Goal: Information Seeking & Learning: Learn about a topic

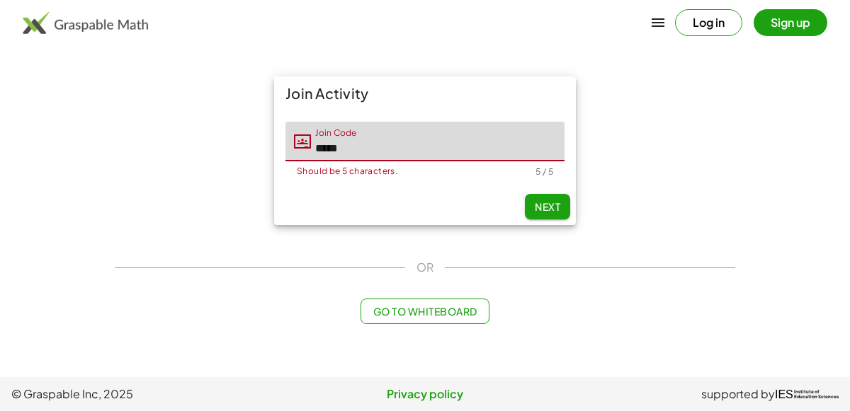
type input "*****"
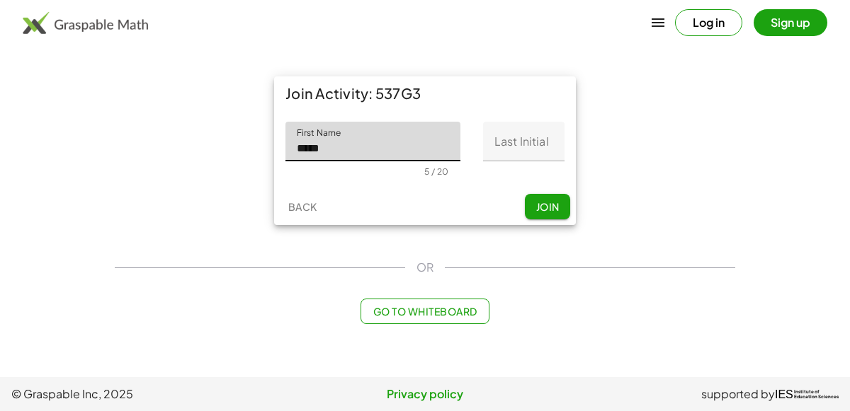
type input "*****"
click at [534, 133] on input "Last Initial" at bounding box center [523, 142] width 81 height 40
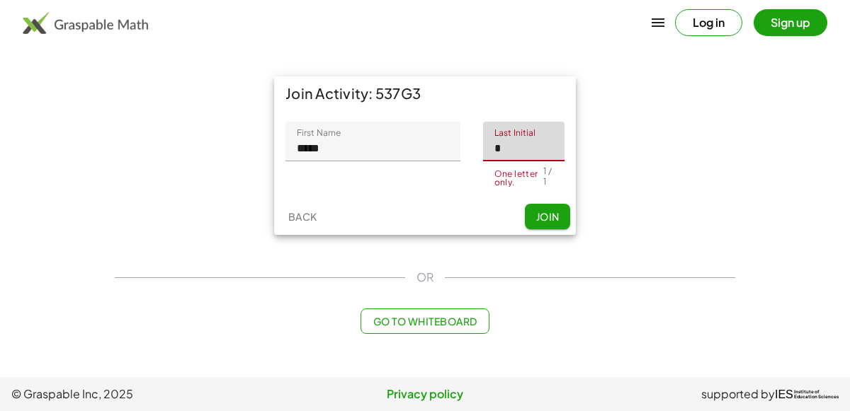
type input "*"
click at [560, 217] on button "Join" at bounding box center [547, 216] width 45 height 25
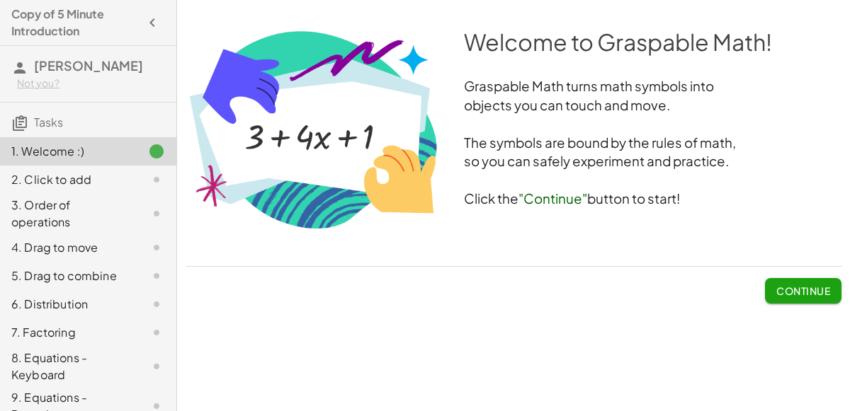
click at [772, 293] on button "Continue" at bounding box center [803, 290] width 76 height 25
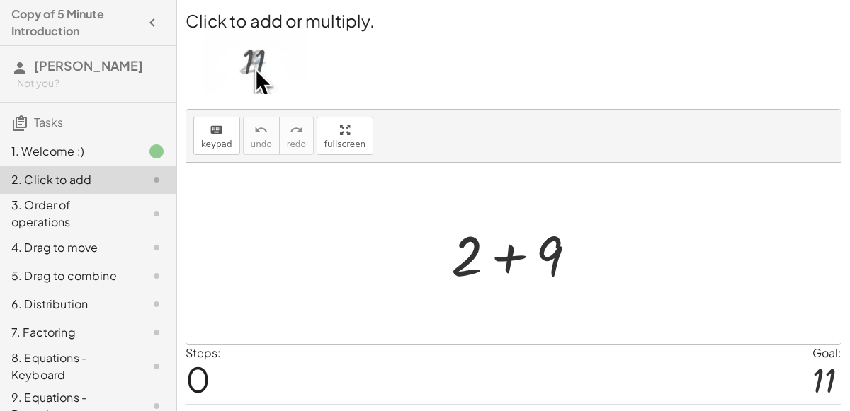
click at [515, 263] on div at bounding box center [519, 253] width 151 height 73
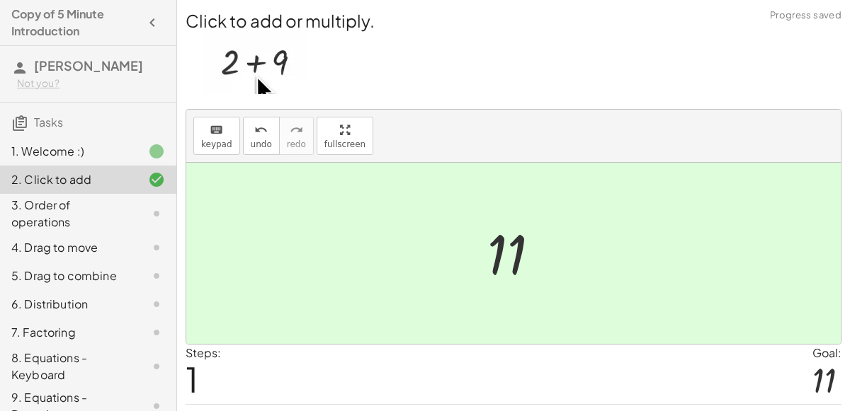
click at [514, 267] on div at bounding box center [519, 254] width 78 height 70
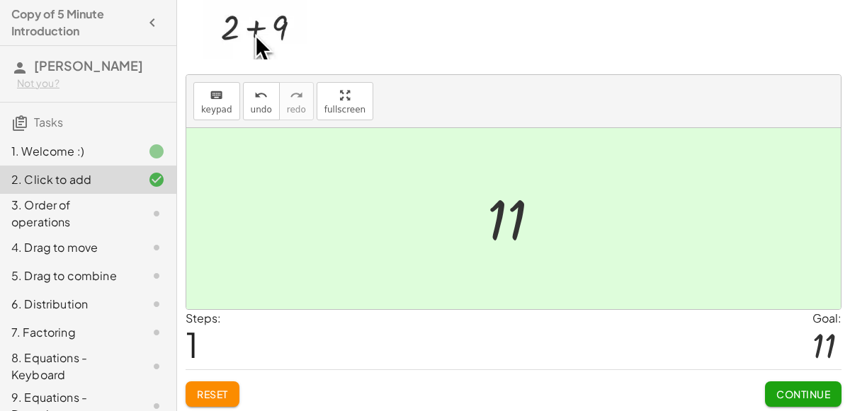
scroll to position [36, 0]
click at [795, 398] on button "Continue" at bounding box center [803, 392] width 76 height 25
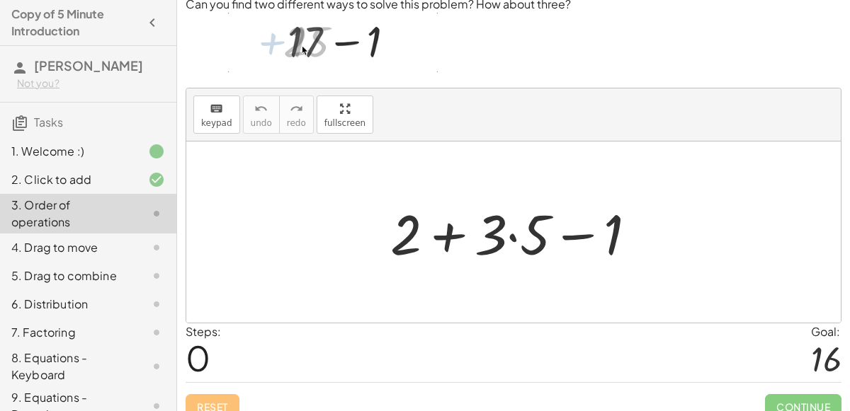
click at [520, 238] on div at bounding box center [519, 232] width 272 height 73
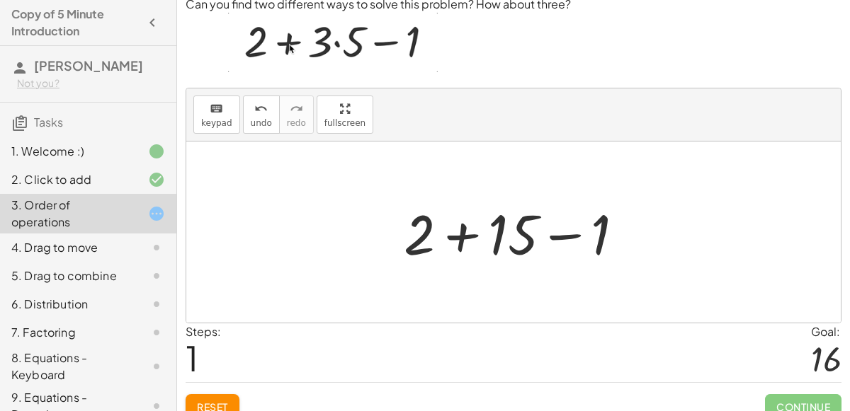
click at [483, 235] on div at bounding box center [519, 232] width 246 height 73
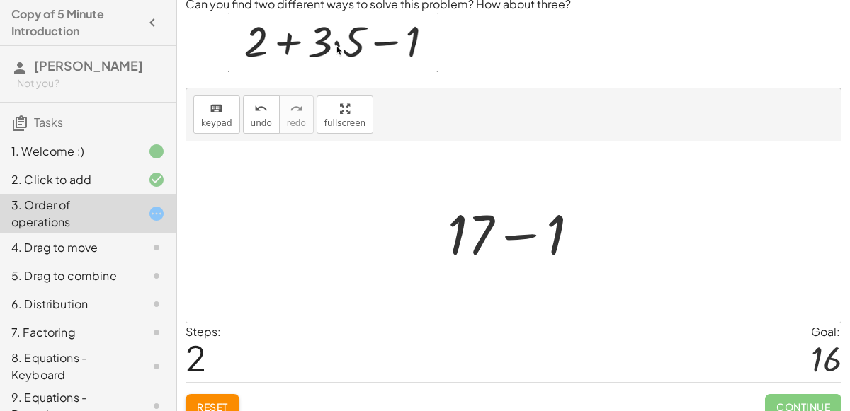
click at [514, 231] on div at bounding box center [518, 232] width 157 height 73
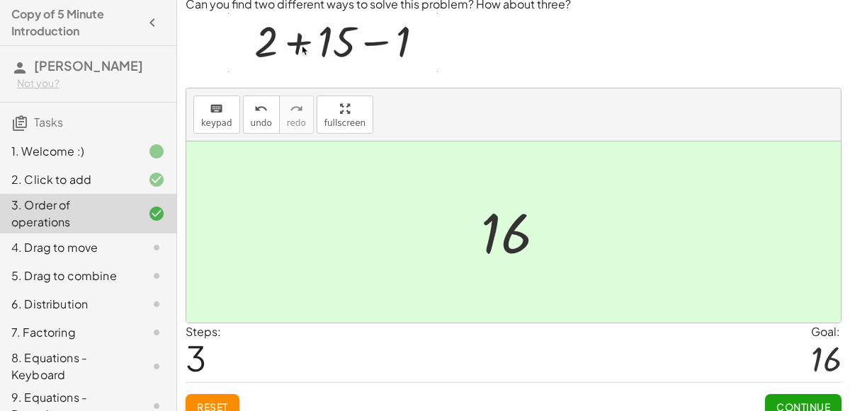
click at [791, 389] on div "Continue" at bounding box center [803, 401] width 76 height 37
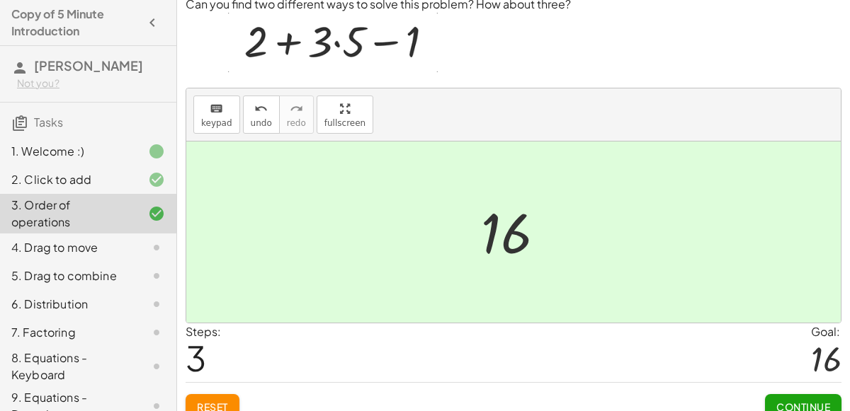
click at [791, 401] on span "Continue" at bounding box center [803, 407] width 54 height 13
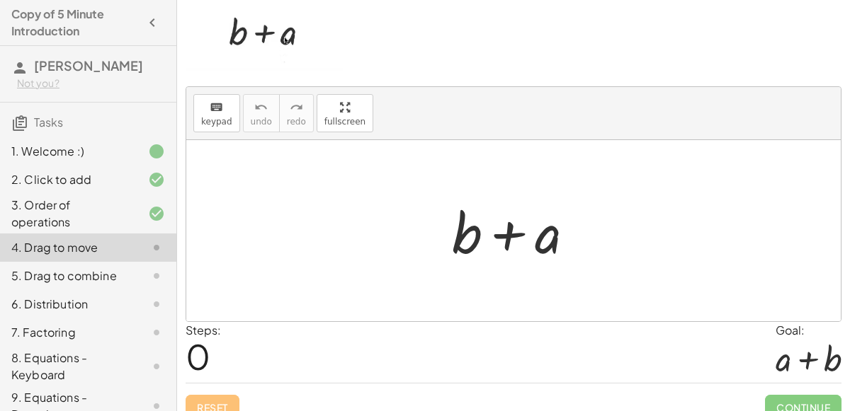
click at [470, 225] on div at bounding box center [519, 231] width 148 height 73
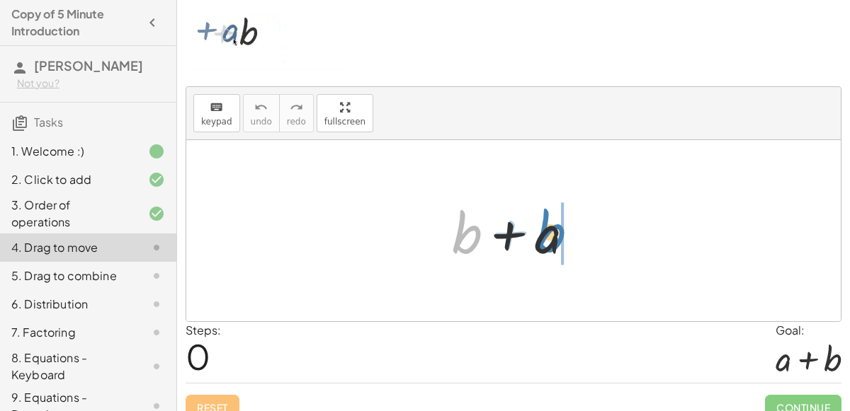
drag, startPoint x: 464, startPoint y: 229, endPoint x: 549, endPoint y: 229, distance: 85.0
click at [549, 229] on div at bounding box center [519, 231] width 148 height 73
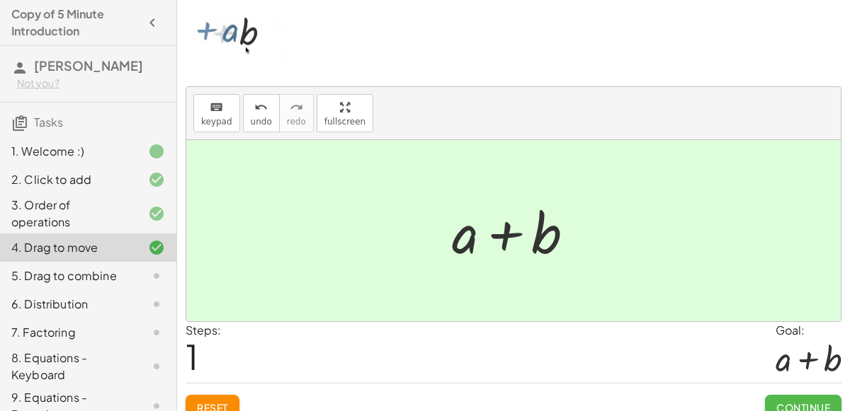
click at [767, 395] on button "Continue" at bounding box center [803, 407] width 76 height 25
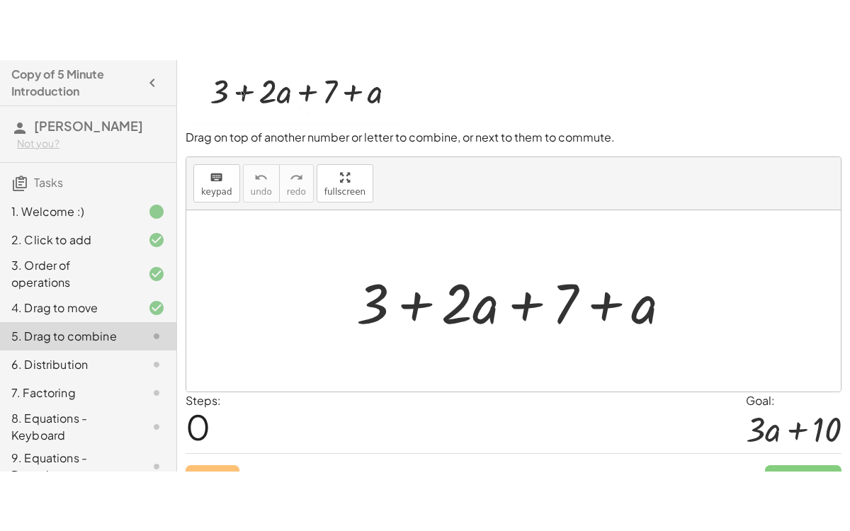
scroll to position [0, 0]
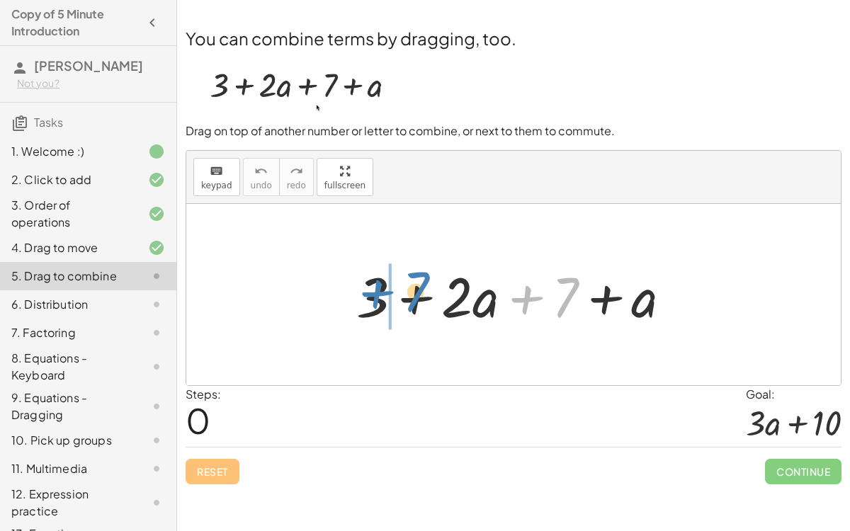
drag, startPoint x: 573, startPoint y: 304, endPoint x: 423, endPoint y: 299, distance: 150.2
click at [423, 299] on div at bounding box center [519, 294] width 341 height 73
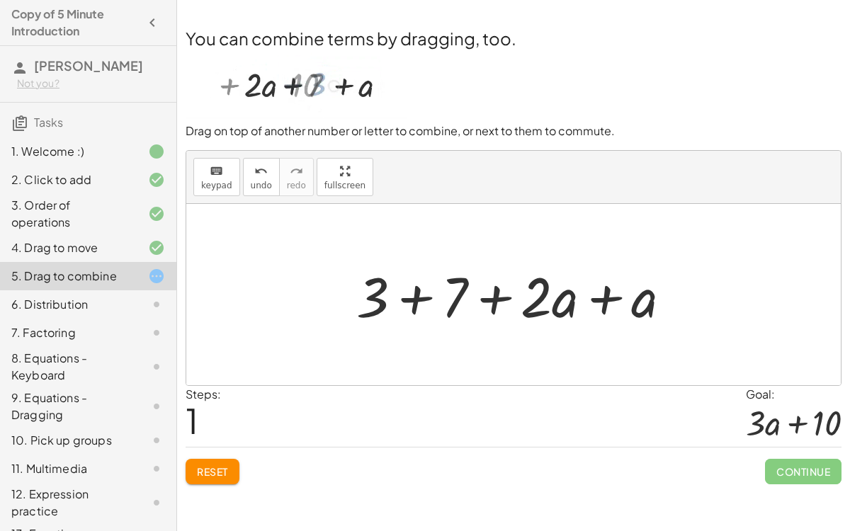
click at [412, 297] on div at bounding box center [519, 294] width 341 height 73
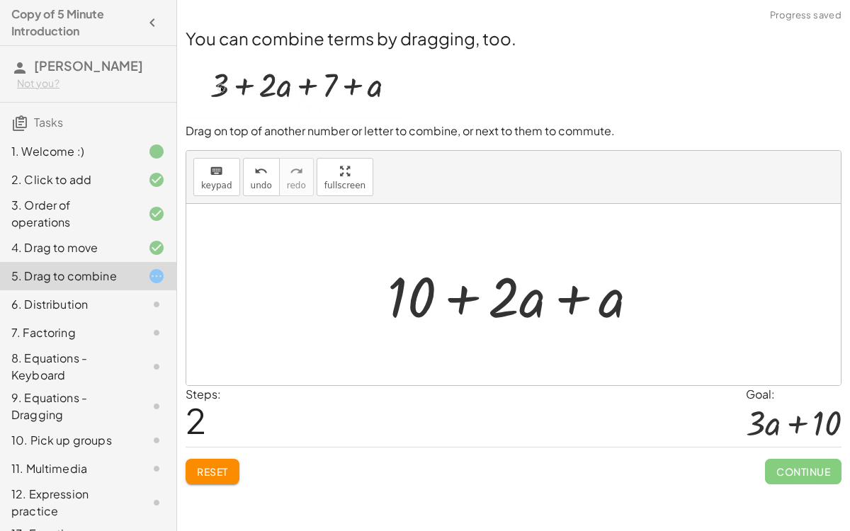
click at [575, 292] on div at bounding box center [518, 294] width 277 height 73
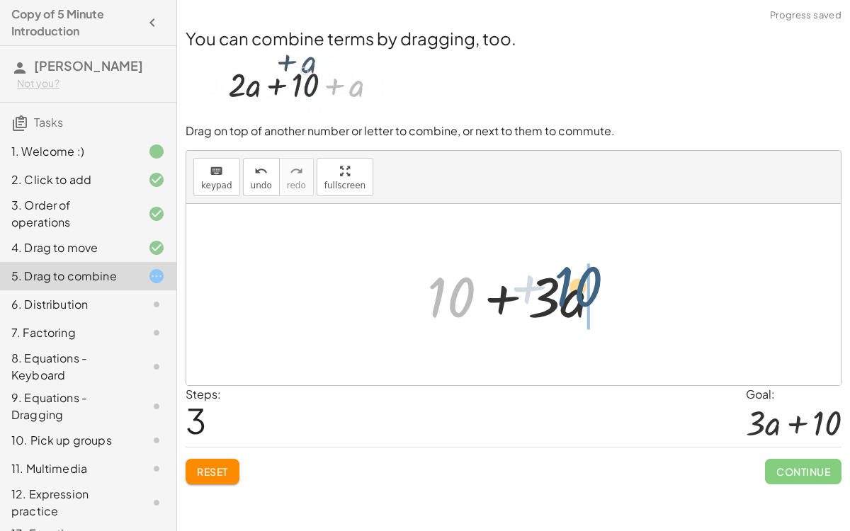
drag, startPoint x: 443, startPoint y: 299, endPoint x: 572, endPoint y: 302, distance: 128.9
click at [572, 302] on div at bounding box center [519, 294] width 199 height 73
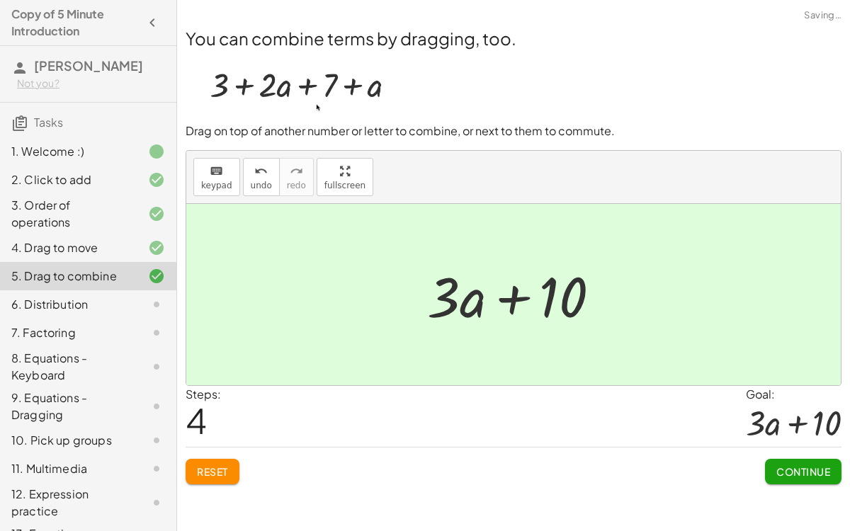
click at [816, 411] on button "Continue" at bounding box center [803, 471] width 76 height 25
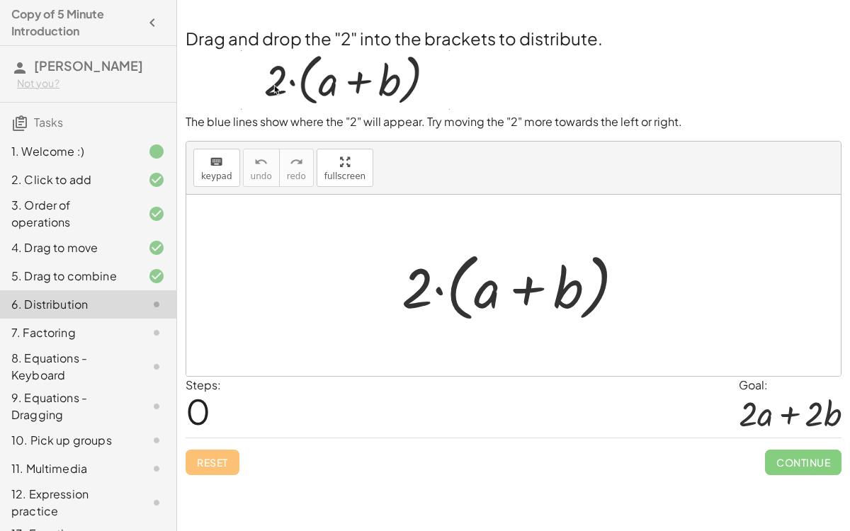
click at [444, 292] on div at bounding box center [518, 285] width 248 height 81
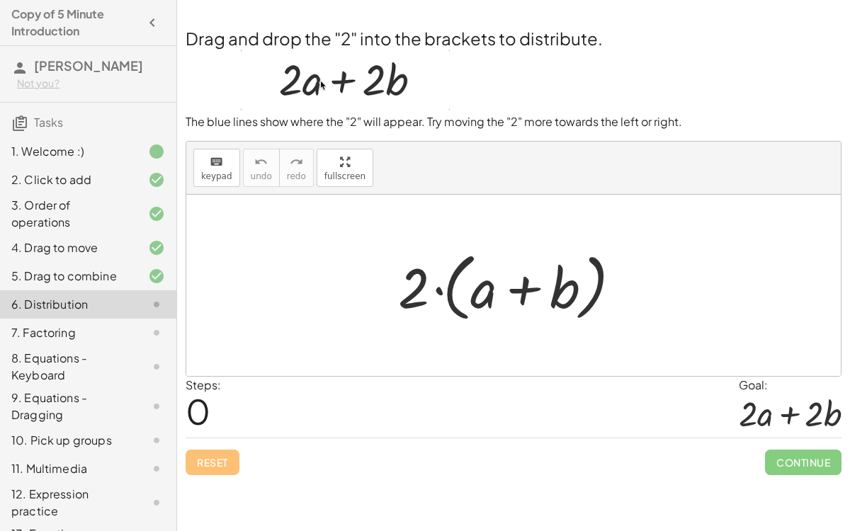
click at [441, 289] on div at bounding box center [518, 285] width 248 height 81
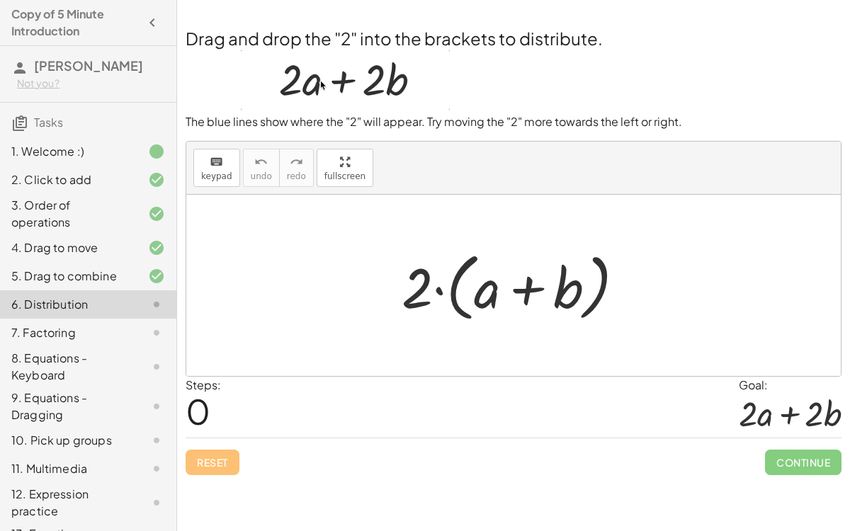
click at [440, 291] on div at bounding box center [518, 285] width 248 height 81
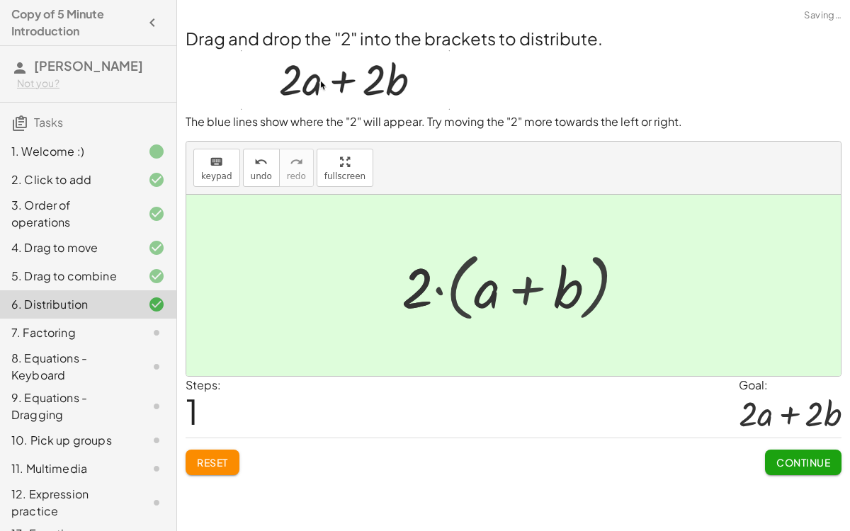
click at [440, 291] on div at bounding box center [518, 285] width 210 height 73
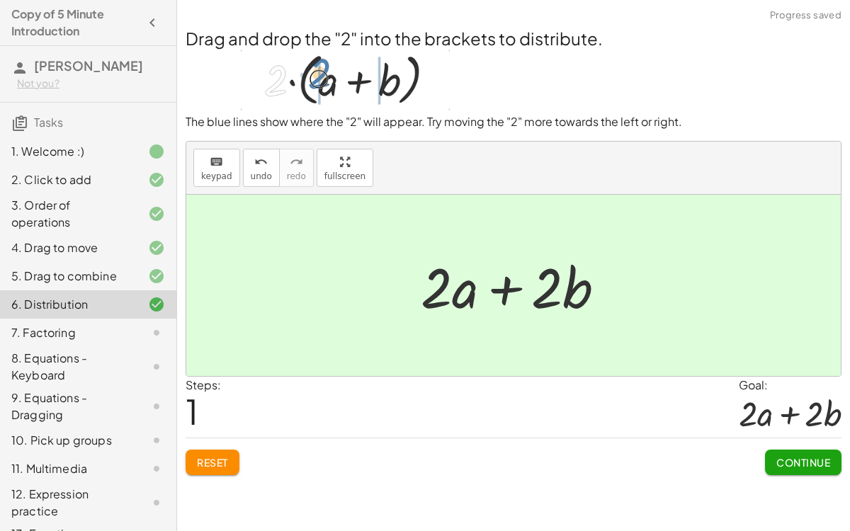
click at [806, 411] on button "Continue" at bounding box center [803, 462] width 76 height 25
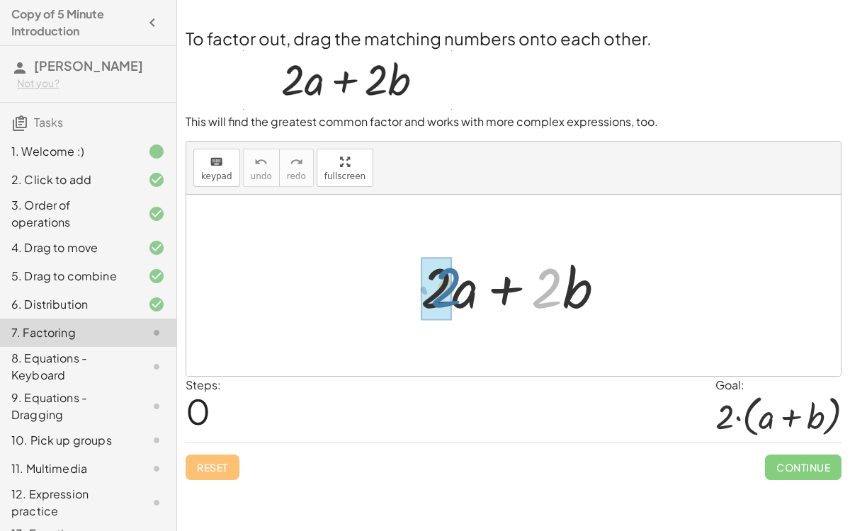
drag, startPoint x: 542, startPoint y: 275, endPoint x: 442, endPoint y: 275, distance: 99.8
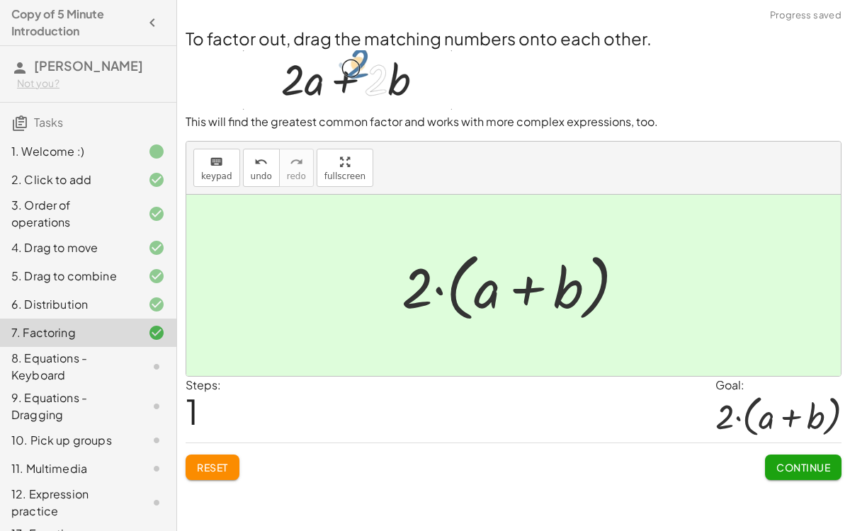
click at [772, 411] on div "Continue" at bounding box center [803, 461] width 76 height 37
click at [787, 411] on span "Continue" at bounding box center [803, 467] width 54 height 13
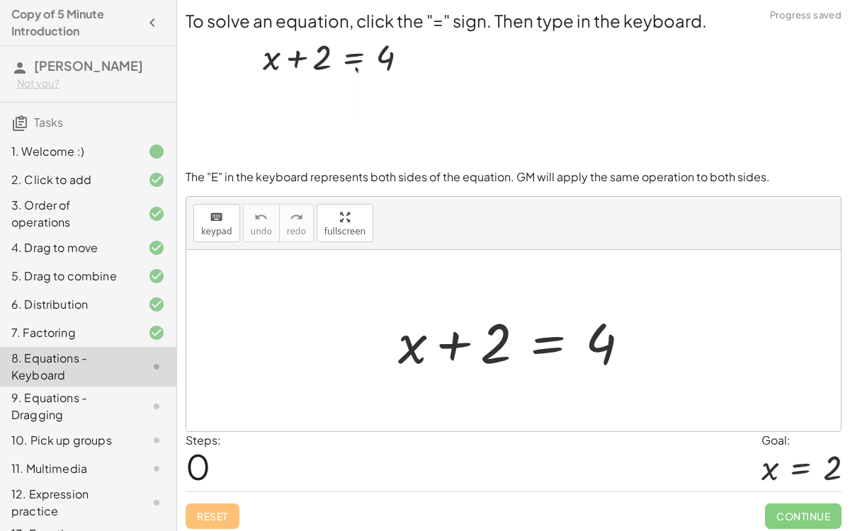
click at [558, 341] on div at bounding box center [519, 340] width 257 height 73
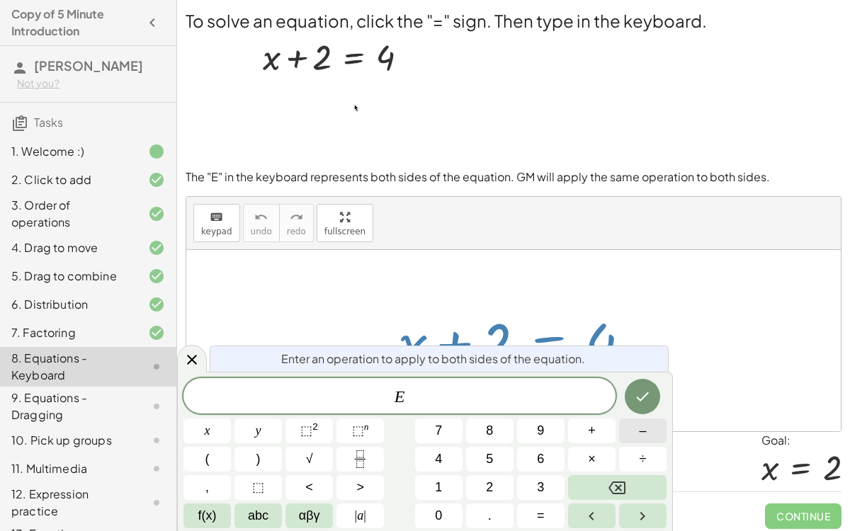
click at [645, 411] on span "–" at bounding box center [642, 430] width 7 height 19
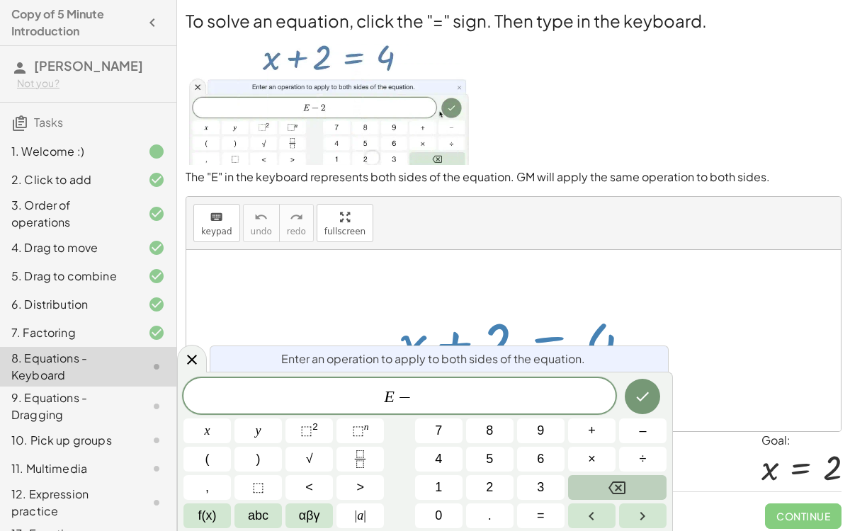
click at [648, 411] on button "Backspace" at bounding box center [617, 487] width 98 height 25
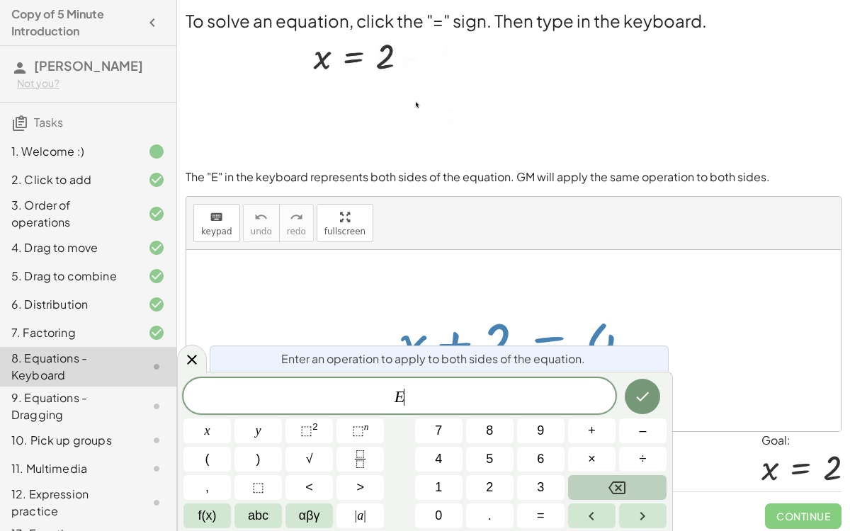
click at [648, 411] on button "Backspace" at bounding box center [617, 487] width 98 height 25
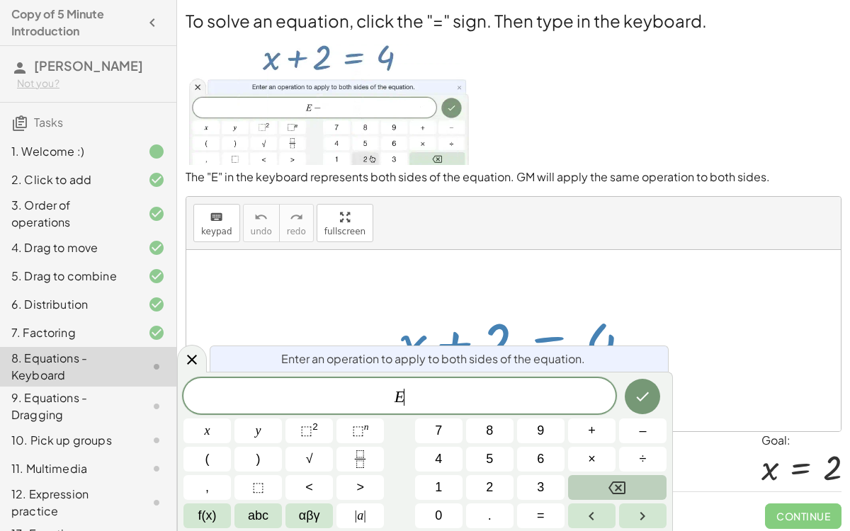
click at [648, 411] on button "Backspace" at bounding box center [617, 487] width 98 height 25
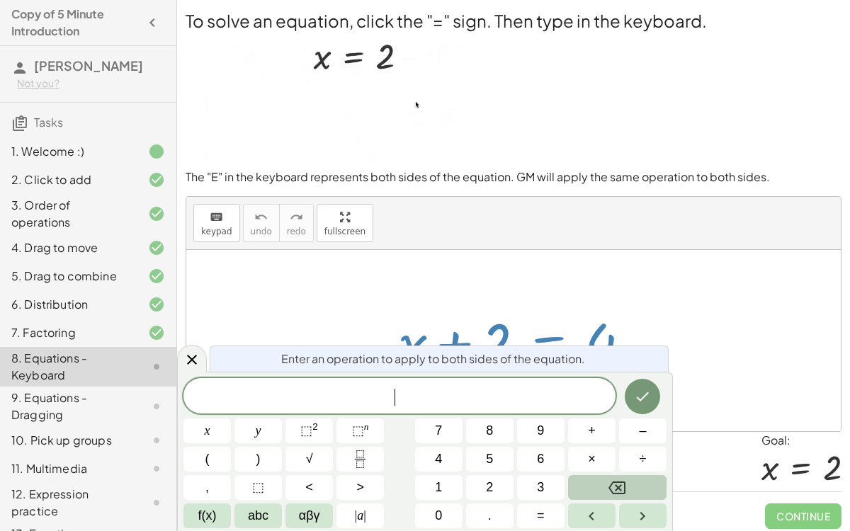
click at [648, 411] on button "Backspace" at bounding box center [617, 487] width 98 height 25
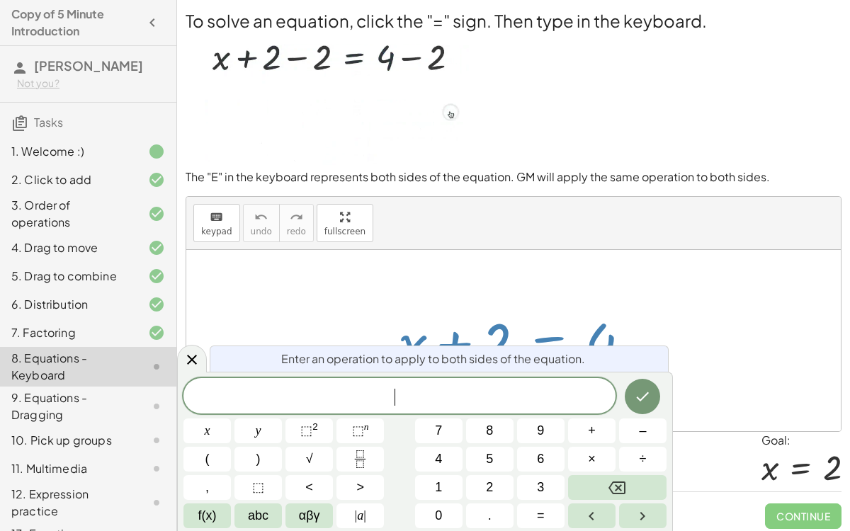
click at [661, 297] on div at bounding box center [513, 340] width 654 height 181
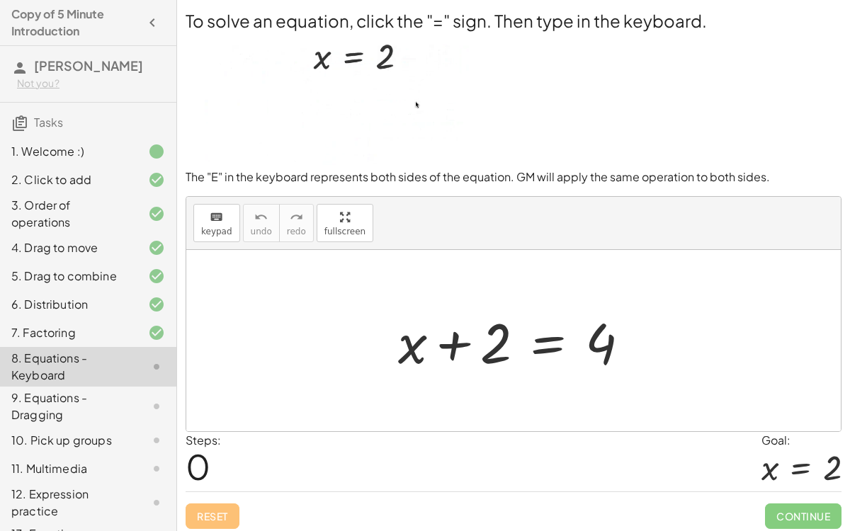
click at [552, 341] on div at bounding box center [519, 340] width 257 height 73
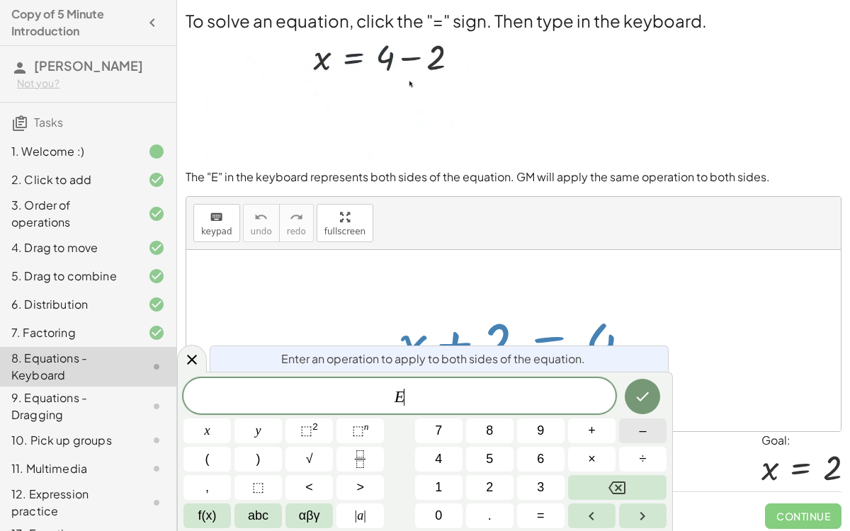
click at [644, 411] on span "–" at bounding box center [642, 430] width 7 height 19
click at [500, 411] on button "2" at bounding box center [489, 487] width 47 height 25
click at [648, 391] on icon "Done" at bounding box center [642, 396] width 17 height 17
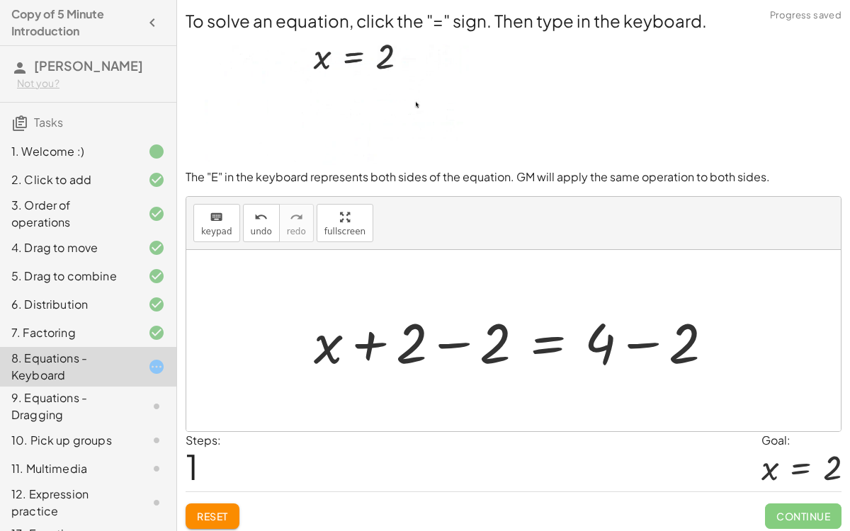
click at [448, 339] on div at bounding box center [519, 340] width 425 height 73
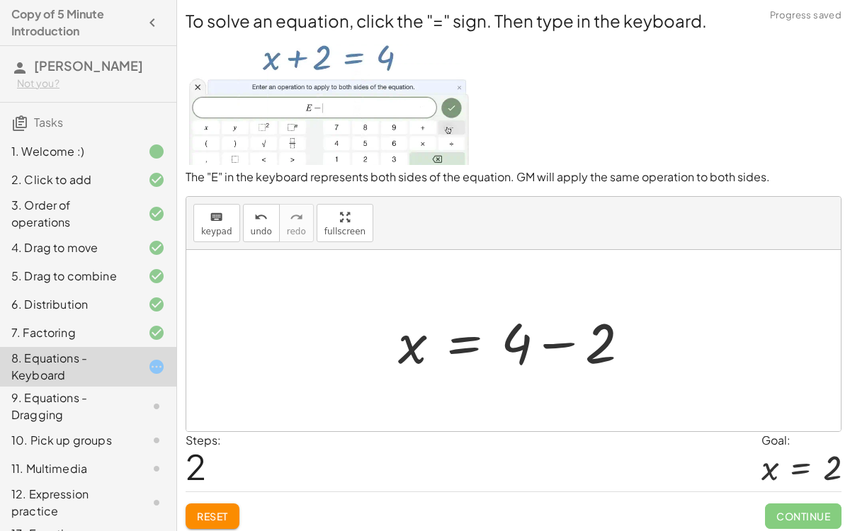
click at [554, 343] on div at bounding box center [519, 340] width 257 height 73
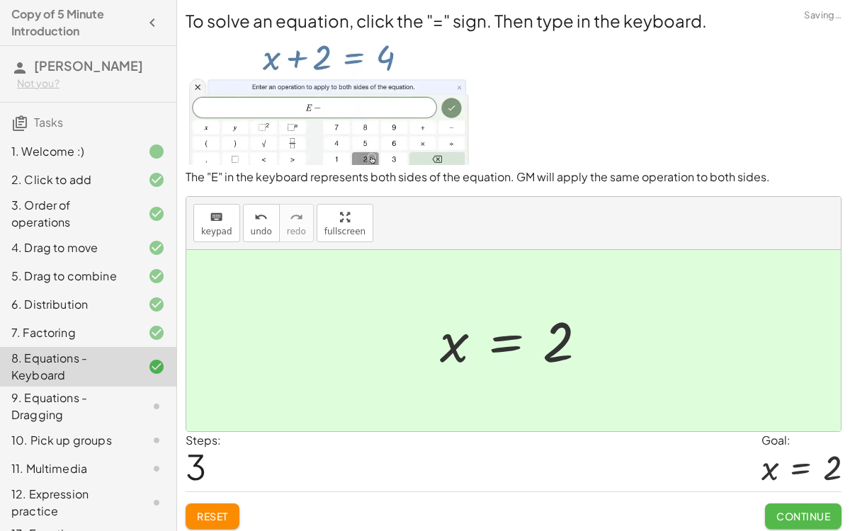
click at [788, 411] on button "Continue" at bounding box center [803, 515] width 76 height 25
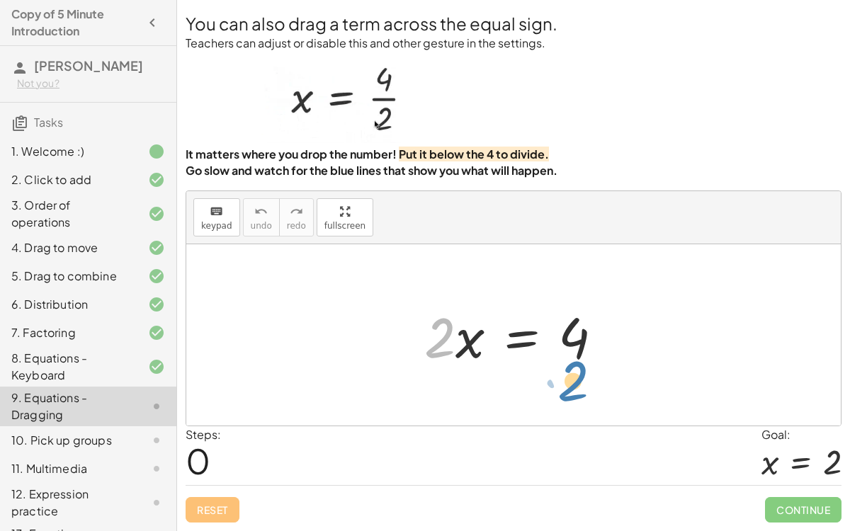
drag, startPoint x: 443, startPoint y: 342, endPoint x: 576, endPoint y: 384, distance: 139.7
drag, startPoint x: 434, startPoint y: 339, endPoint x: 575, endPoint y: 371, distance: 144.4
click at [575, 371] on div at bounding box center [519, 335] width 204 height 73
click at [575, 372] on div at bounding box center [519, 335] width 204 height 73
drag, startPoint x: 436, startPoint y: 341, endPoint x: 587, endPoint y: 371, distance: 153.7
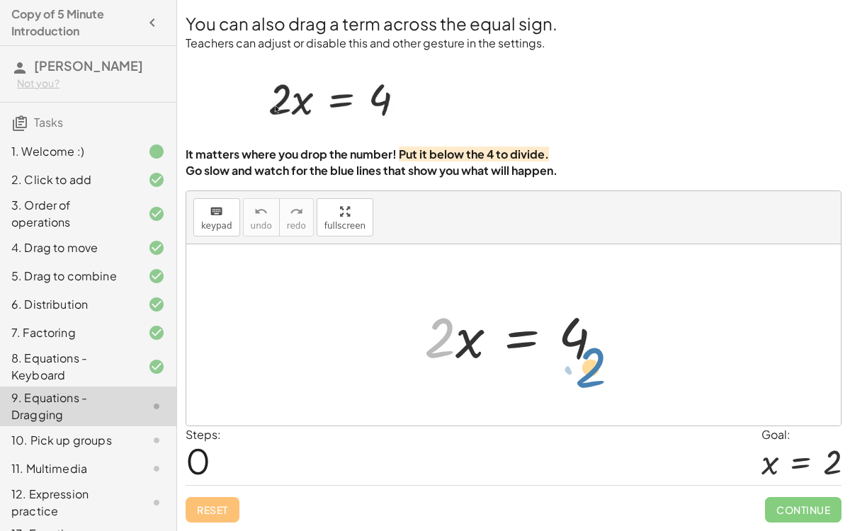
click at [587, 371] on div at bounding box center [519, 335] width 204 height 73
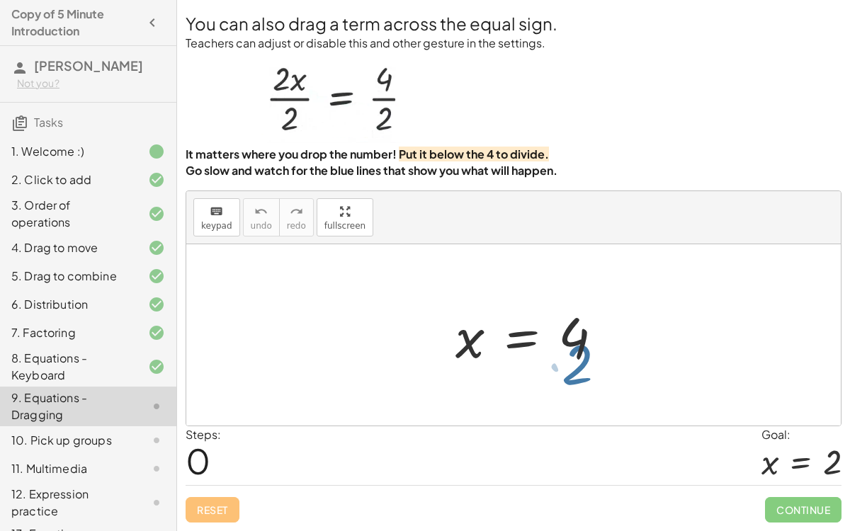
click at [587, 371] on div at bounding box center [519, 335] width 204 height 73
click at [124, 368] on div "8. Equations - Keyboard" at bounding box center [68, 367] width 114 height 34
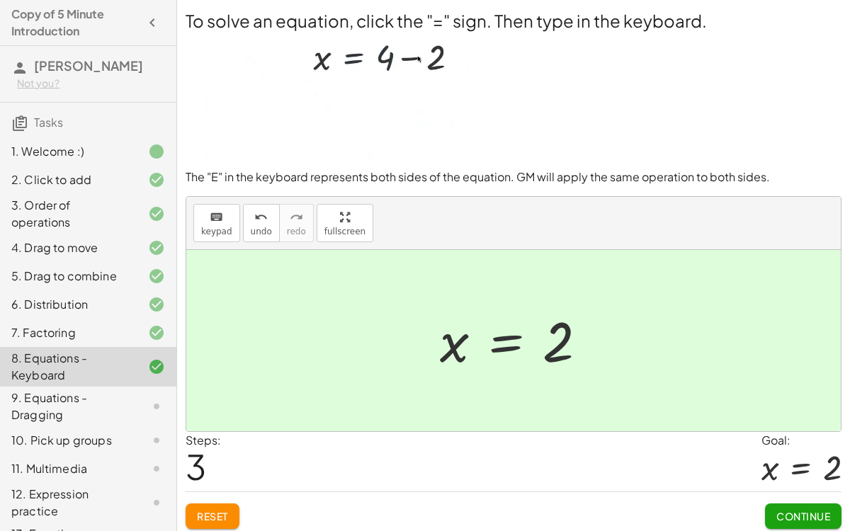
click at [275, 79] on img at bounding box center [327, 99] width 285 height 132
click at [354, 88] on img at bounding box center [327, 99] width 285 height 132
click at [400, 97] on img at bounding box center [327, 99] width 285 height 132
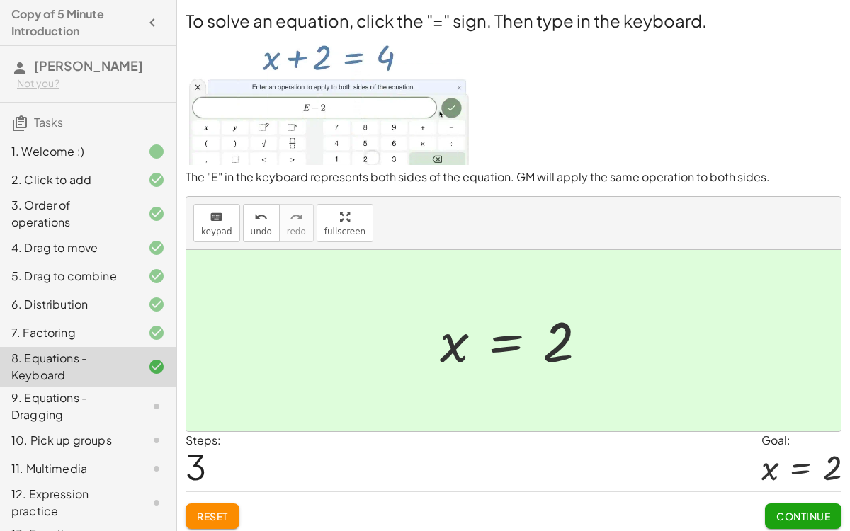
click at [123, 399] on div "9. Equations - Dragging" at bounding box center [68, 406] width 114 height 34
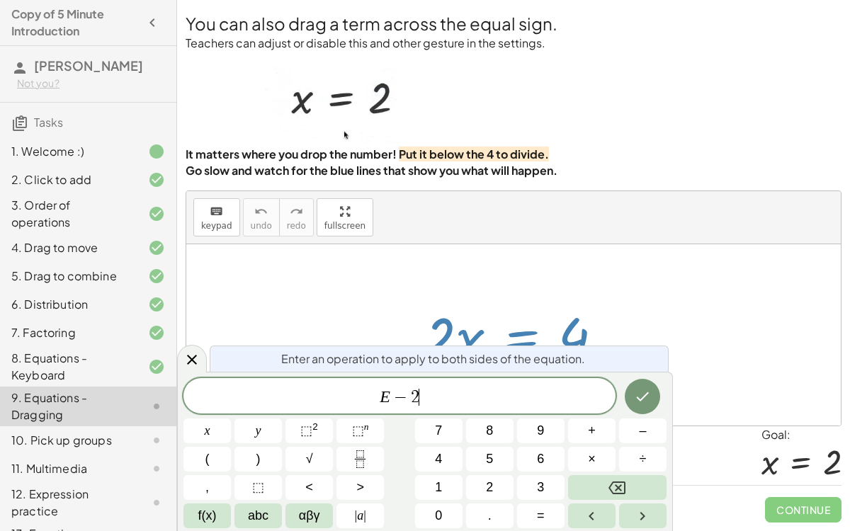
click at [231, 411] on div at bounding box center [206, 430] width 47 height 25
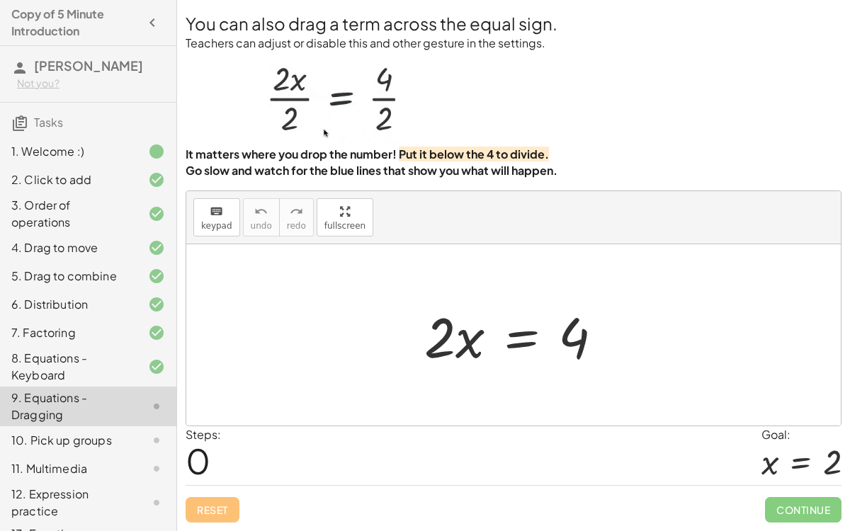
click at [527, 341] on div at bounding box center [519, 335] width 204 height 73
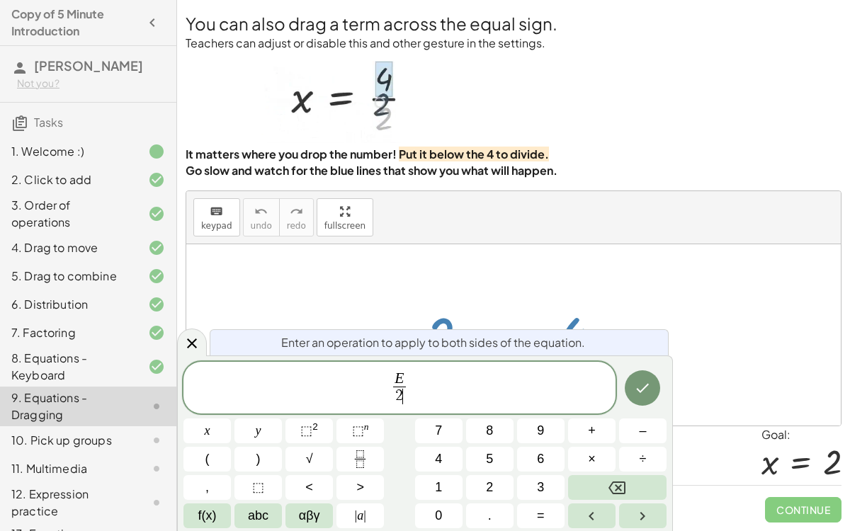
click at [625, 390] on button "Done" at bounding box center [641, 387] width 35 height 35
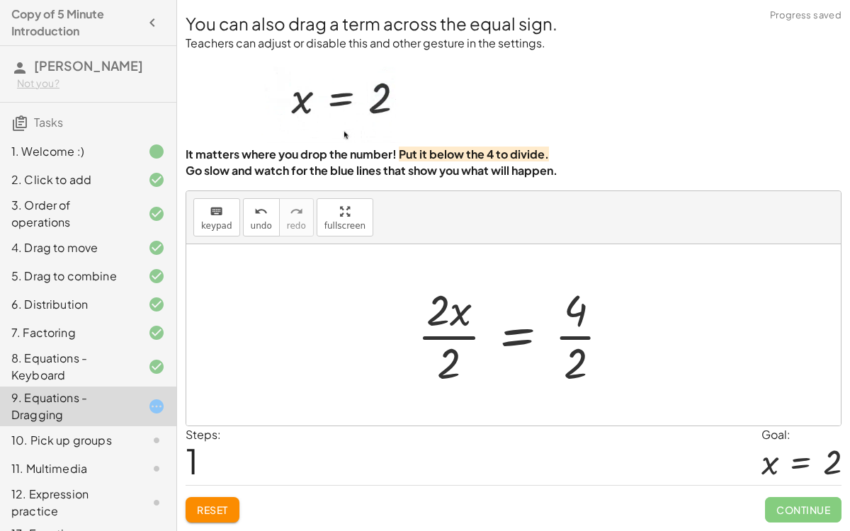
click at [459, 350] on div at bounding box center [519, 334] width 218 height 109
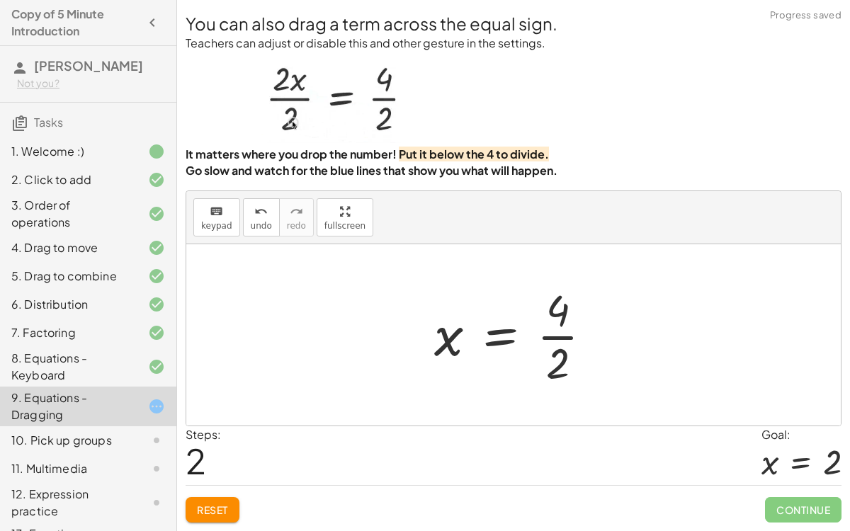
click at [546, 334] on div at bounding box center [518, 334] width 183 height 109
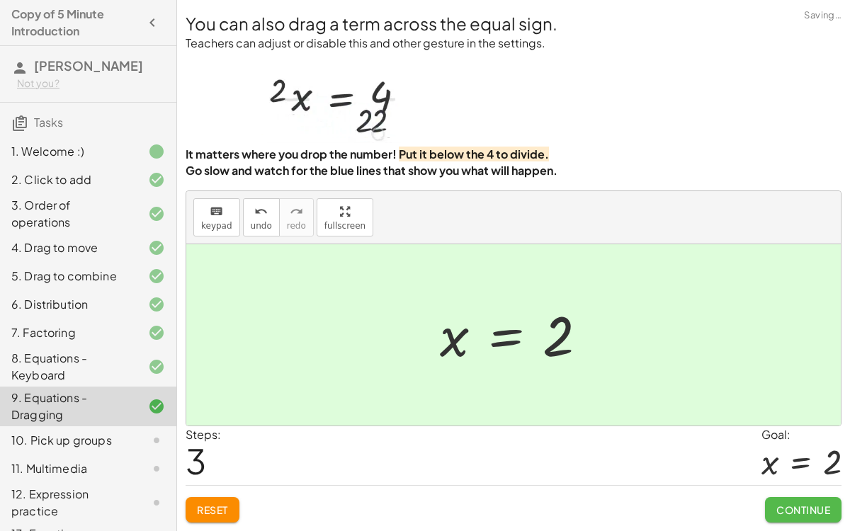
click at [810, 411] on button "Continue" at bounding box center [803, 509] width 76 height 25
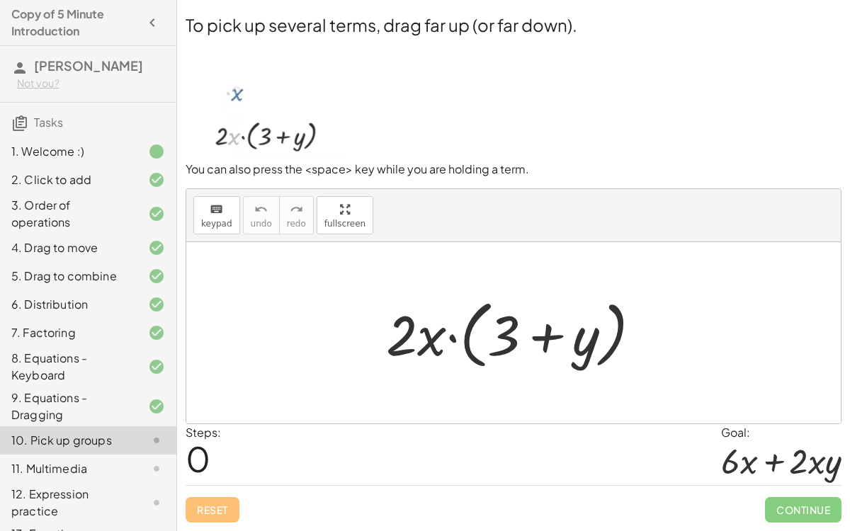
click at [457, 330] on div at bounding box center [519, 332] width 280 height 81
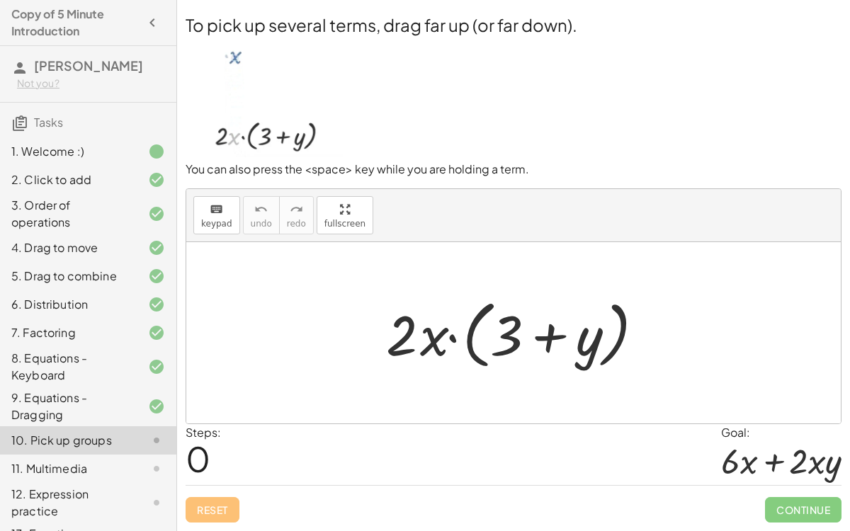
click at [455, 338] on div at bounding box center [519, 332] width 280 height 81
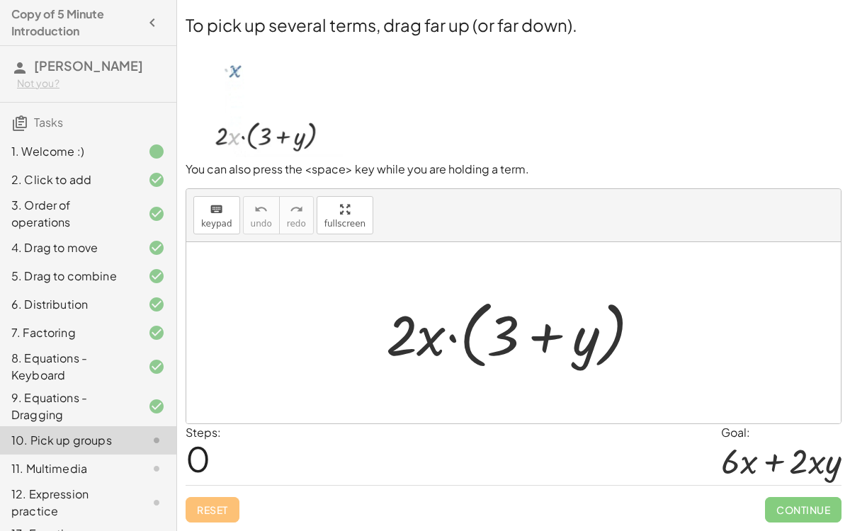
click at [453, 340] on div at bounding box center [519, 332] width 280 height 81
click at [454, 343] on div at bounding box center [519, 332] width 280 height 81
click at [506, 326] on div at bounding box center [519, 332] width 280 height 81
click at [510, 335] on div at bounding box center [519, 332] width 280 height 81
click at [506, 332] on div at bounding box center [519, 332] width 280 height 81
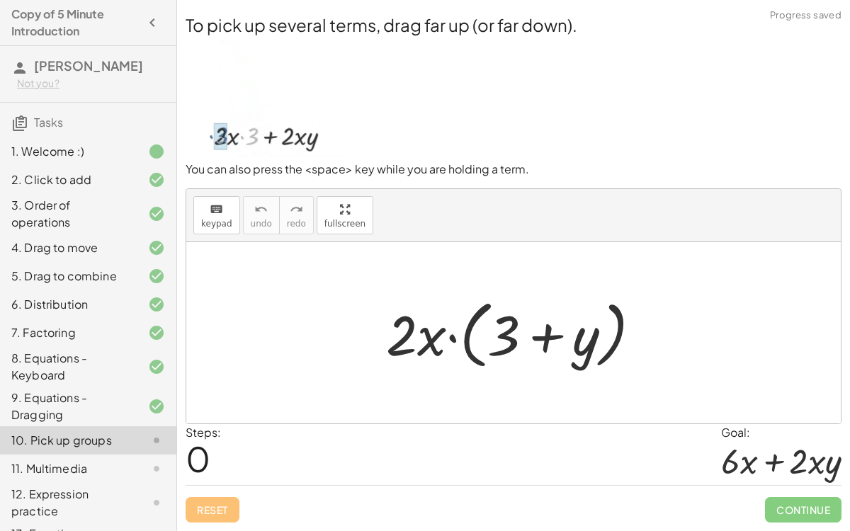
click at [545, 341] on div at bounding box center [519, 332] width 280 height 81
click at [450, 341] on div at bounding box center [519, 332] width 280 height 81
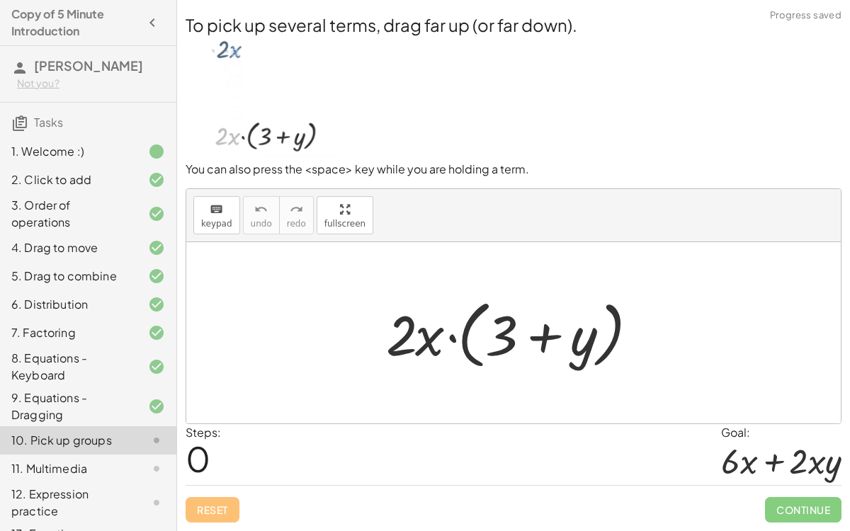
click at [452, 338] on div at bounding box center [519, 332] width 280 height 81
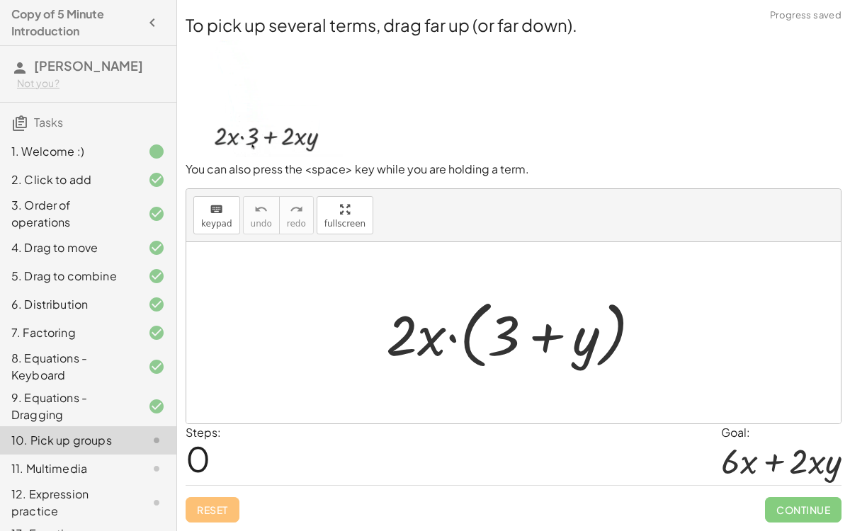
click at [408, 341] on div at bounding box center [519, 332] width 280 height 81
drag, startPoint x: 403, startPoint y: 341, endPoint x: 413, endPoint y: 340, distance: 10.0
click at [413, 340] on div at bounding box center [519, 332] width 280 height 81
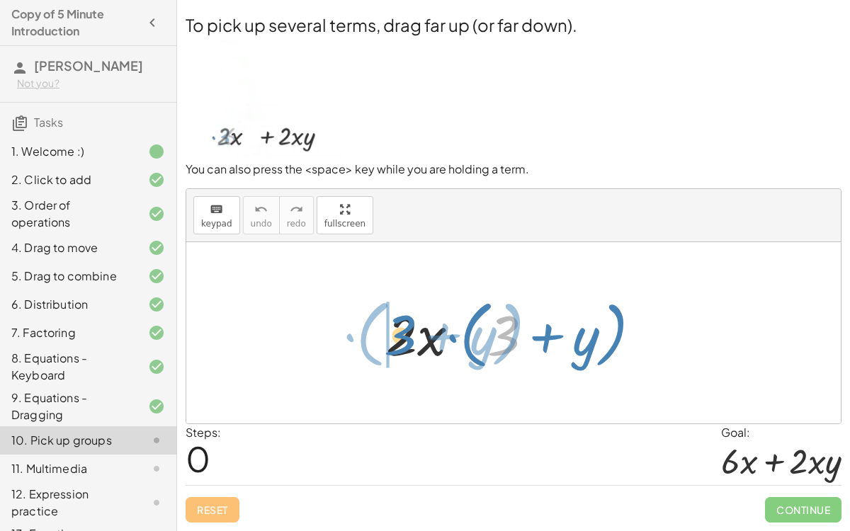
drag, startPoint x: 503, startPoint y: 347, endPoint x: 400, endPoint y: 346, distance: 103.4
click at [400, 346] on div at bounding box center [519, 332] width 280 height 81
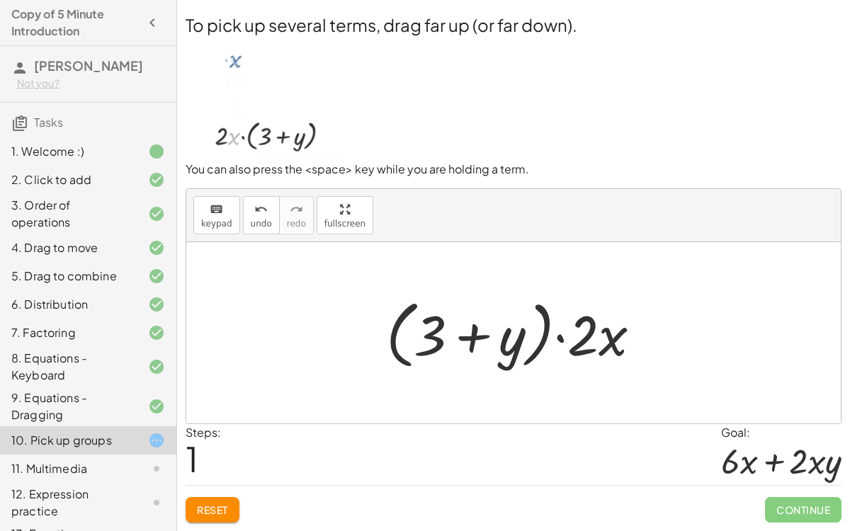
click at [556, 340] on div at bounding box center [519, 332] width 280 height 81
click at [556, 341] on div at bounding box center [519, 332] width 280 height 81
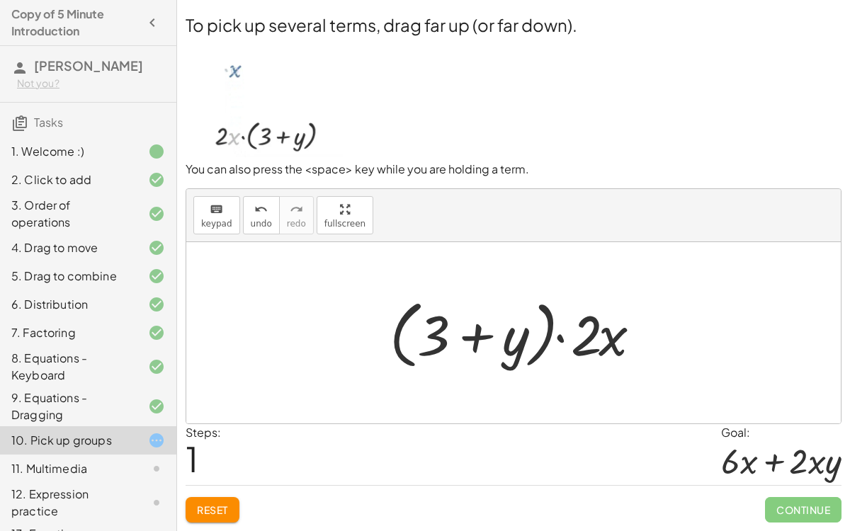
click at [473, 342] on div at bounding box center [519, 332] width 280 height 81
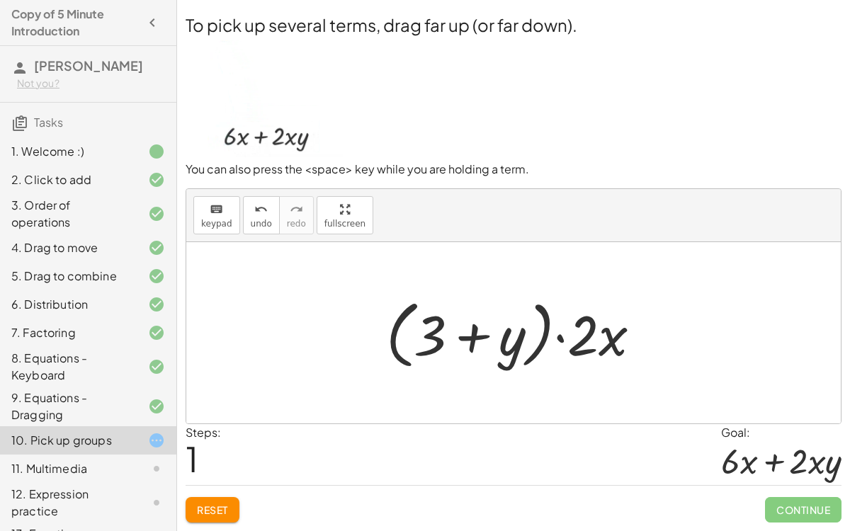
click at [610, 343] on div at bounding box center [519, 332] width 280 height 81
click at [476, 344] on div at bounding box center [519, 332] width 280 height 81
drag, startPoint x: 605, startPoint y: 342, endPoint x: 440, endPoint y: 343, distance: 165.0
click at [440, 343] on div at bounding box center [519, 332] width 280 height 81
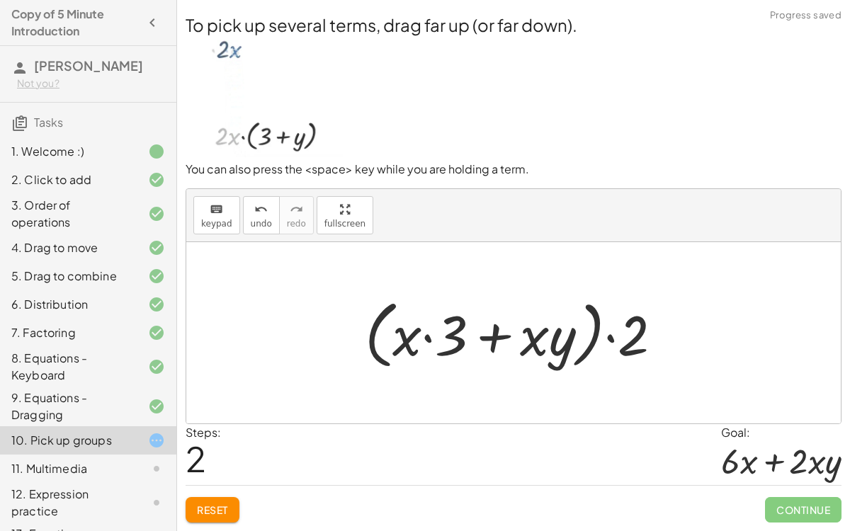
click at [484, 341] on div at bounding box center [519, 332] width 323 height 81
click at [229, 411] on button "Reset" at bounding box center [212, 509] width 54 height 25
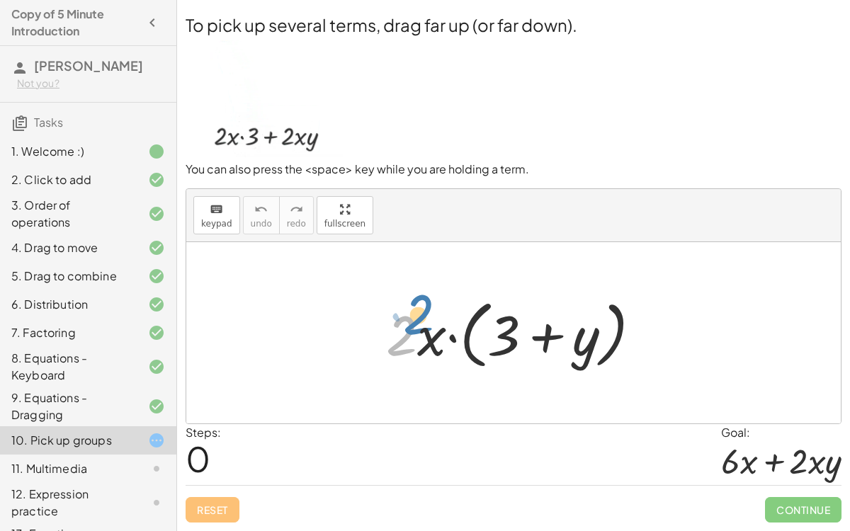
drag, startPoint x: 411, startPoint y: 326, endPoint x: 425, endPoint y: 328, distance: 13.6
click at [425, 328] on div at bounding box center [519, 332] width 280 height 81
drag, startPoint x: 421, startPoint y: 337, endPoint x: 420, endPoint y: 330, distance: 7.2
click at [420, 330] on div at bounding box center [519, 332] width 280 height 81
drag, startPoint x: 415, startPoint y: 337, endPoint x: 418, endPoint y: 330, distance: 7.9
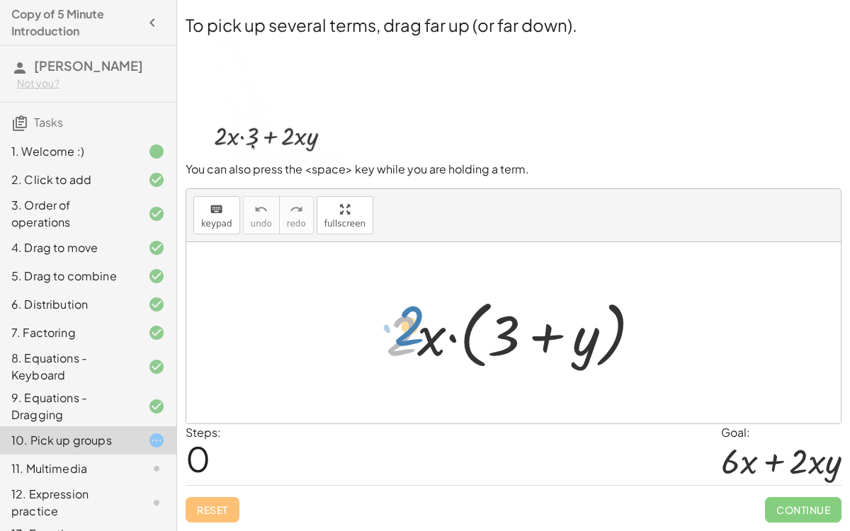
click at [418, 330] on div at bounding box center [519, 332] width 280 height 81
click at [419, 337] on div at bounding box center [519, 332] width 280 height 81
click at [420, 338] on div at bounding box center [519, 332] width 280 height 81
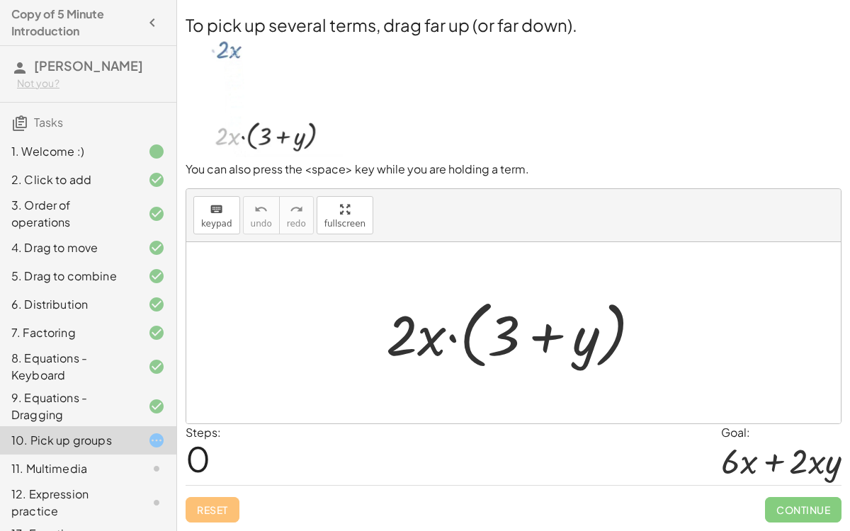
click at [423, 338] on div at bounding box center [519, 332] width 280 height 81
click at [425, 343] on div at bounding box center [519, 332] width 280 height 81
click at [411, 351] on div at bounding box center [519, 332] width 280 height 81
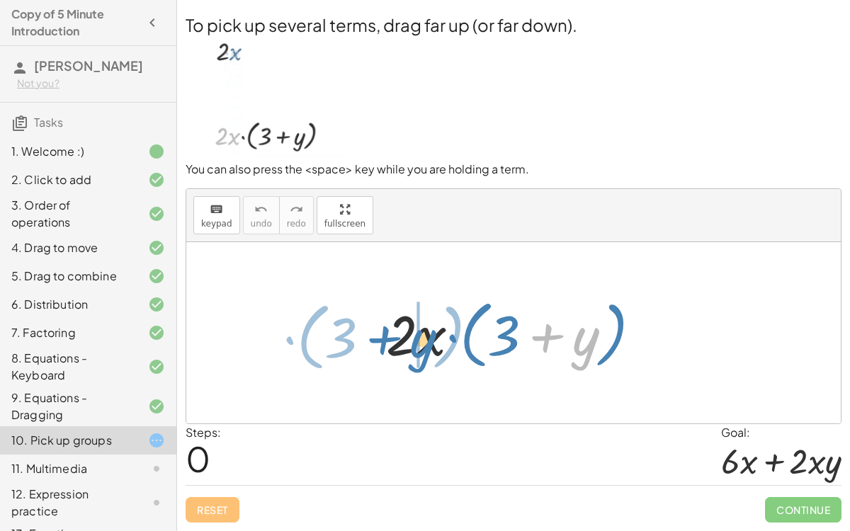
drag, startPoint x: 587, startPoint y: 346, endPoint x: 427, endPoint y: 348, distance: 160.0
click at [427, 348] on div at bounding box center [519, 332] width 280 height 81
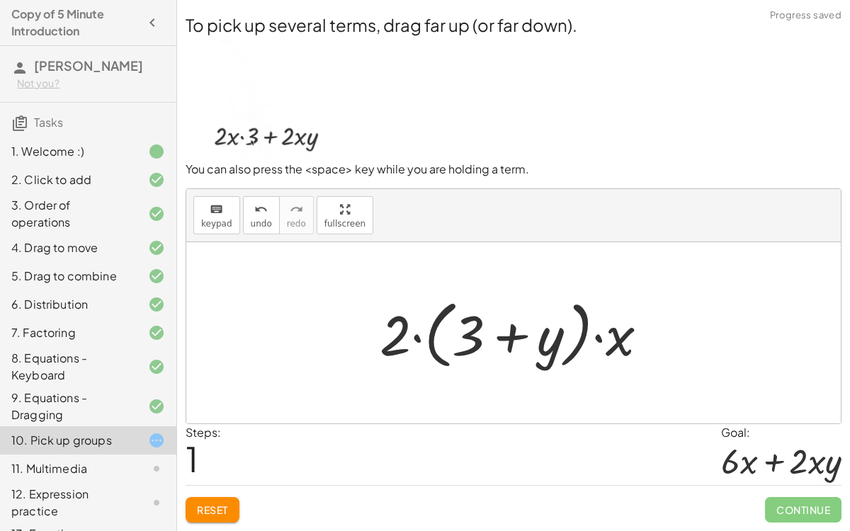
click at [418, 337] on div at bounding box center [519, 332] width 294 height 81
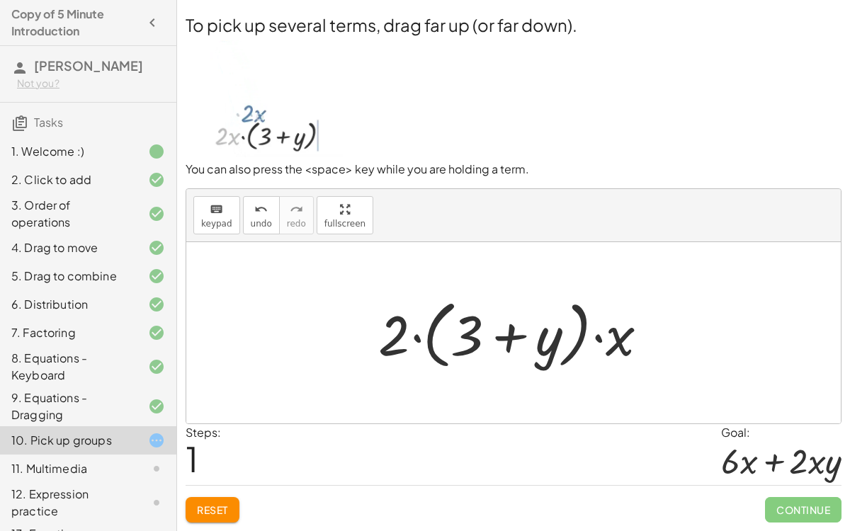
click at [418, 336] on div at bounding box center [519, 332] width 294 height 81
click at [408, 342] on div at bounding box center [519, 332] width 294 height 81
click at [466, 334] on div at bounding box center [519, 332] width 294 height 81
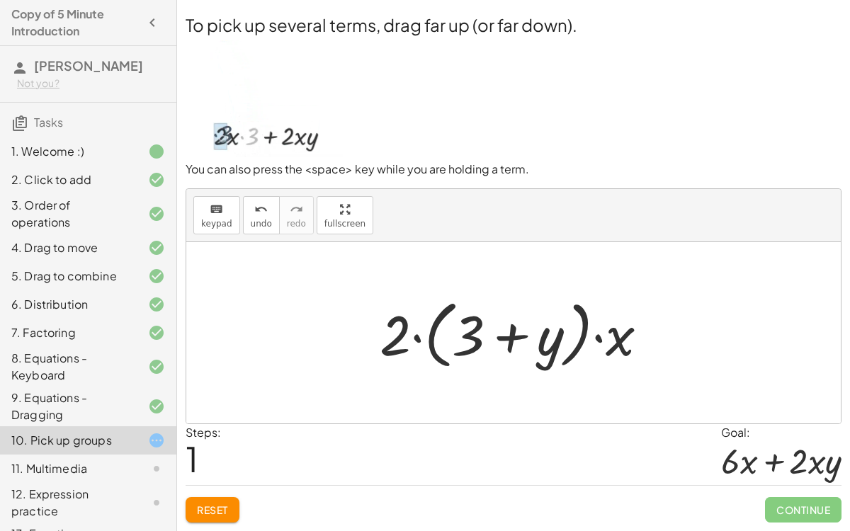
click at [478, 338] on div at bounding box center [519, 332] width 294 height 81
drag, startPoint x: 617, startPoint y: 341, endPoint x: 400, endPoint y: 342, distance: 216.6
click at [400, 342] on div at bounding box center [519, 332] width 294 height 81
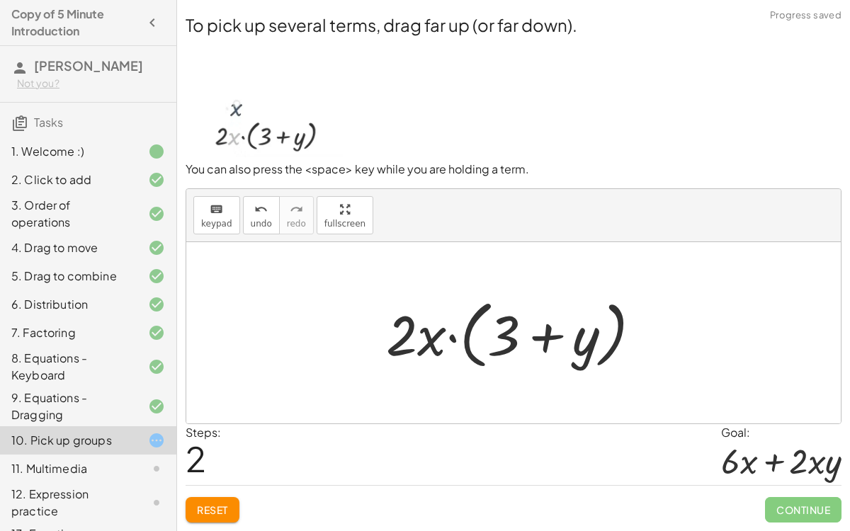
click at [451, 338] on div at bounding box center [519, 332] width 280 height 81
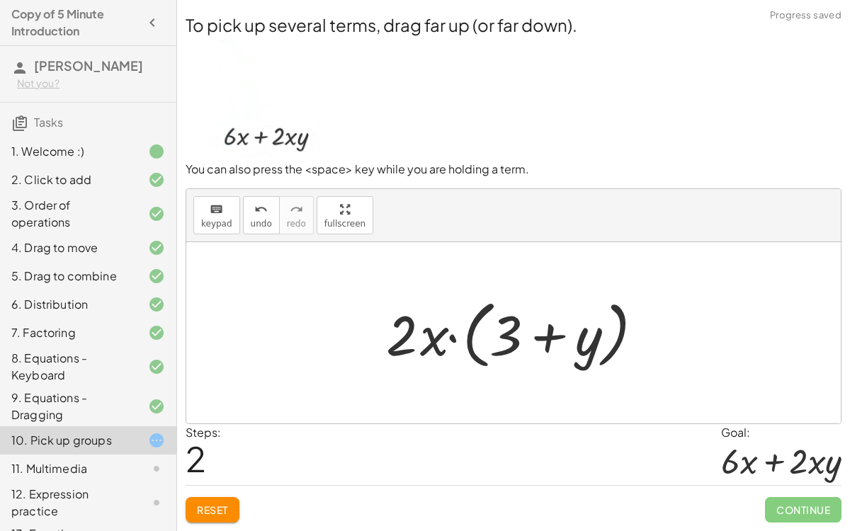
click at [452, 338] on div at bounding box center [519, 332] width 280 height 81
click at [452, 338] on div at bounding box center [519, 332] width 323 height 81
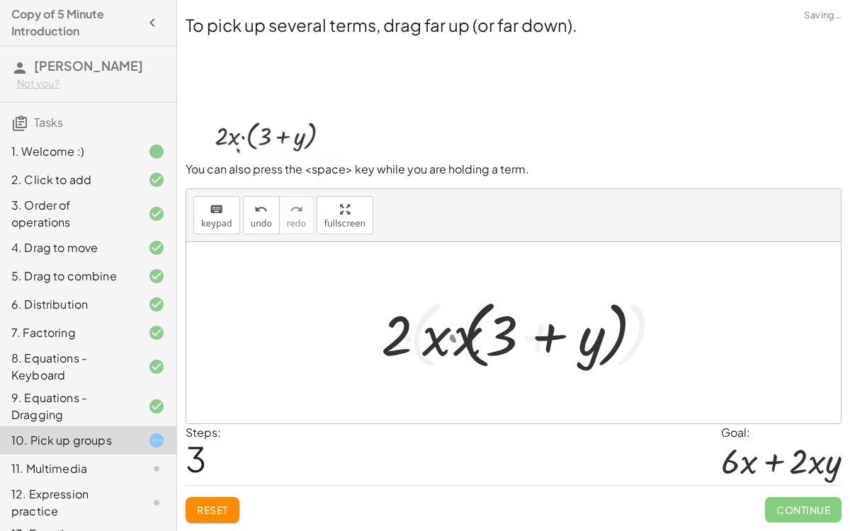
click at [452, 338] on div at bounding box center [519, 332] width 323 height 81
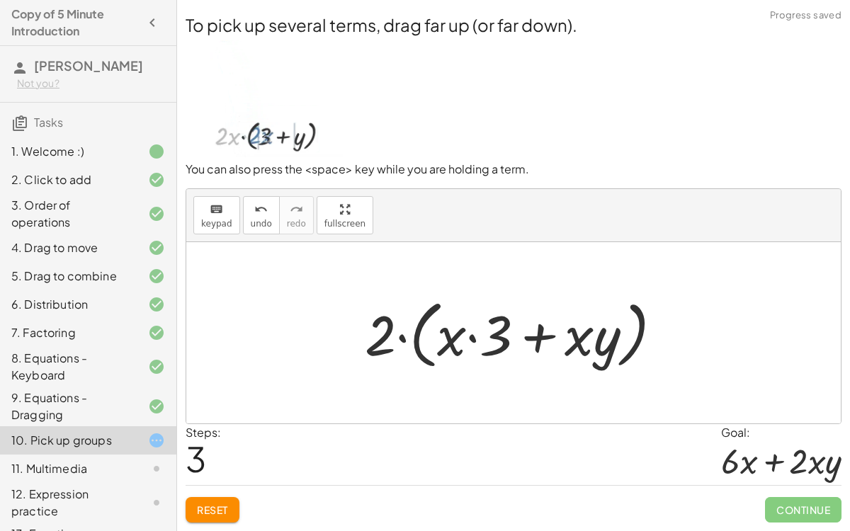
click at [468, 336] on div at bounding box center [519, 332] width 323 height 81
click at [474, 339] on div at bounding box center [519, 332] width 323 height 81
click at [405, 341] on div at bounding box center [519, 332] width 323 height 81
click at [213, 411] on span "Reset" at bounding box center [212, 509] width 31 height 13
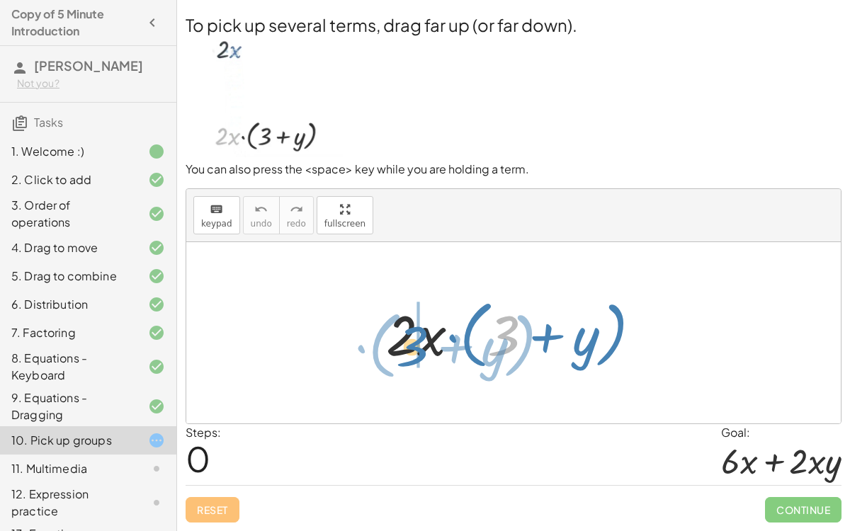
drag, startPoint x: 515, startPoint y: 347, endPoint x: 425, endPoint y: 358, distance: 90.5
click at [425, 358] on div at bounding box center [519, 332] width 280 height 81
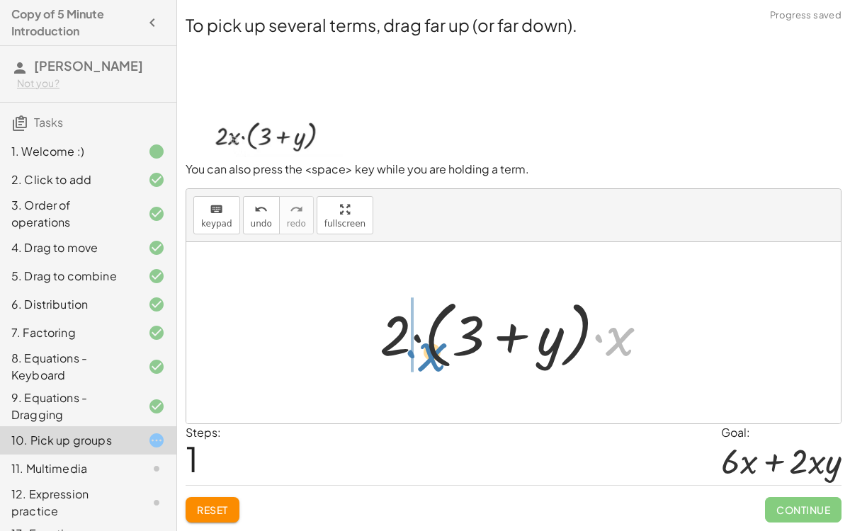
drag, startPoint x: 623, startPoint y: 341, endPoint x: 434, endPoint y: 357, distance: 189.7
click at [434, 357] on div at bounding box center [519, 332] width 294 height 81
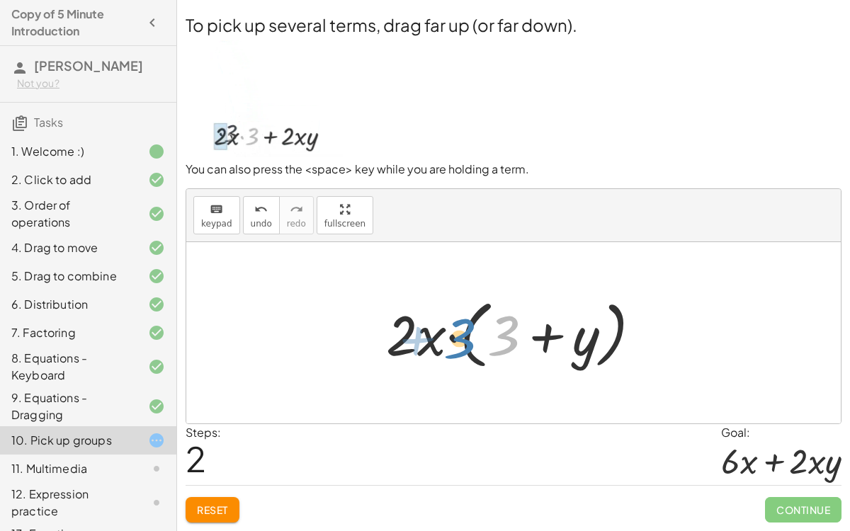
drag, startPoint x: 510, startPoint y: 342, endPoint x: 467, endPoint y: 345, distance: 44.0
click at [467, 345] on div at bounding box center [519, 332] width 280 height 81
click at [455, 341] on div at bounding box center [519, 332] width 280 height 81
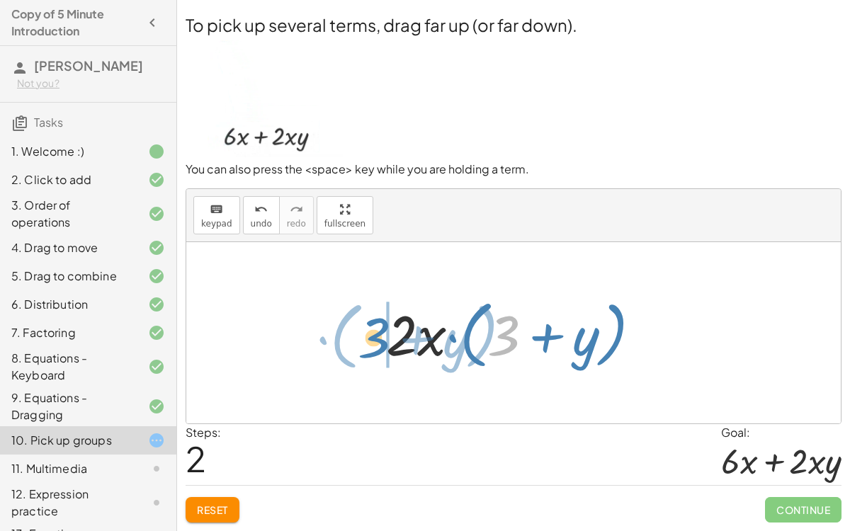
drag, startPoint x: 498, startPoint y: 333, endPoint x: 369, endPoint y: 334, distance: 129.6
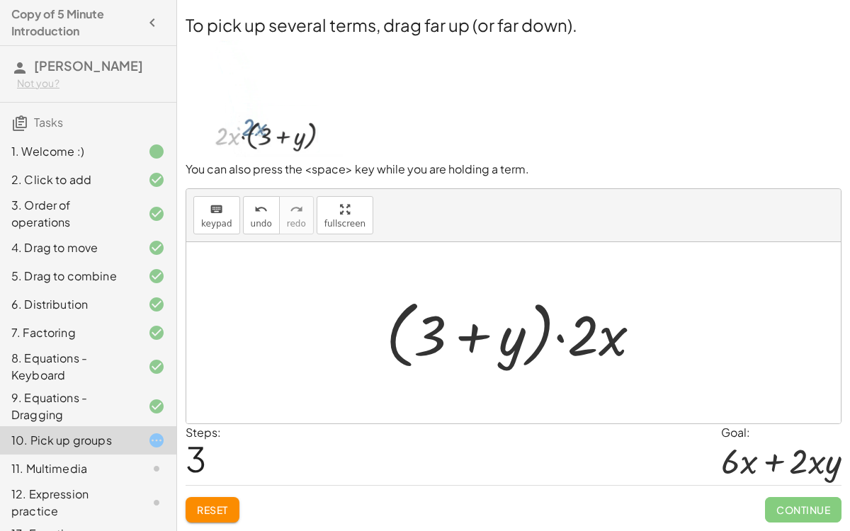
click at [211, 411] on button "Reset" at bounding box center [212, 509] width 54 height 25
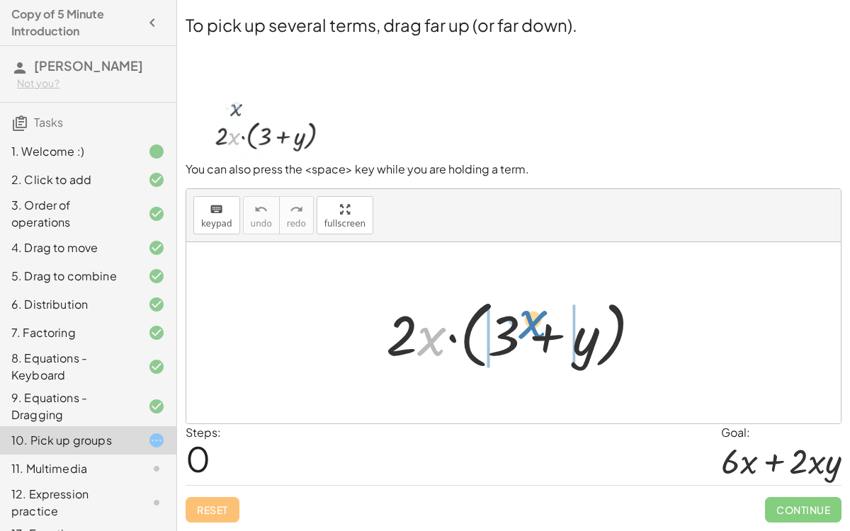
drag, startPoint x: 428, startPoint y: 340, endPoint x: 527, endPoint y: 331, distance: 99.5
click at [527, 331] on div at bounding box center [519, 332] width 280 height 81
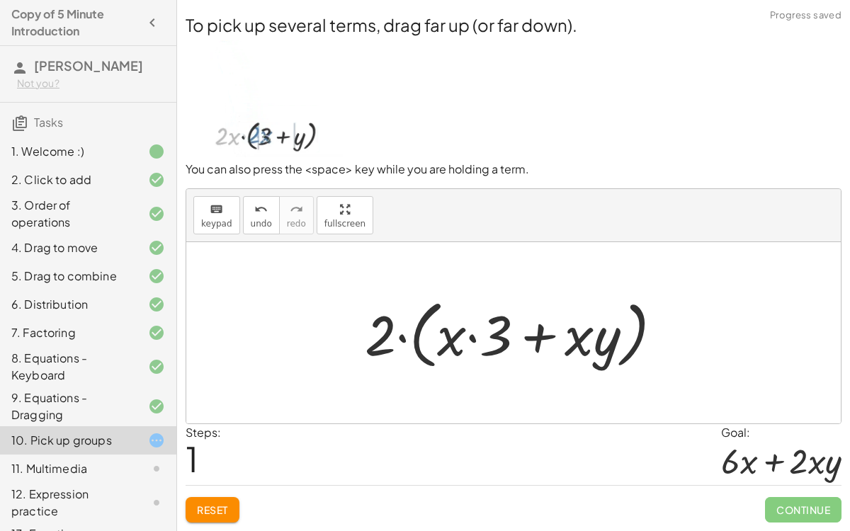
click at [465, 342] on div at bounding box center [519, 332] width 323 height 81
drag, startPoint x: 380, startPoint y: 345, endPoint x: 457, endPoint y: 337, distance: 77.6
click at [457, 337] on div at bounding box center [519, 332] width 323 height 81
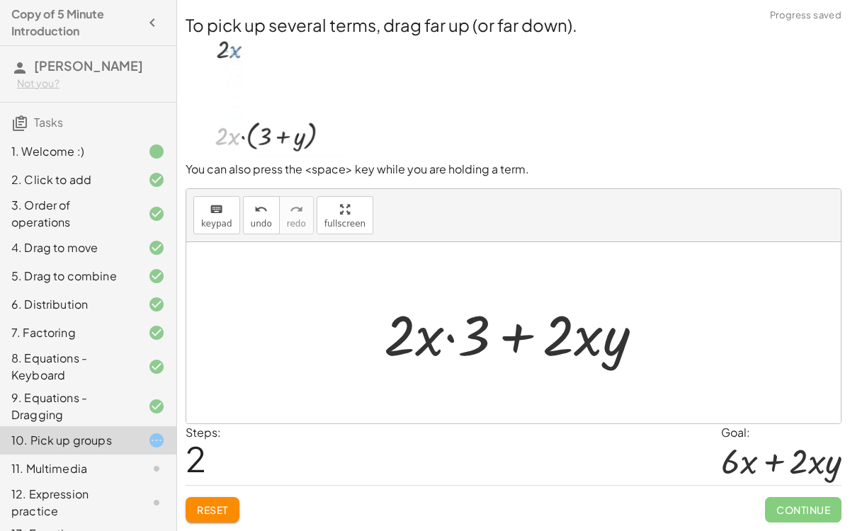
click at [450, 340] on div at bounding box center [519, 333] width 285 height 73
click at [465, 342] on div at bounding box center [519, 333] width 285 height 73
click at [505, 341] on div at bounding box center [519, 333] width 285 height 73
click at [515, 349] on div at bounding box center [519, 333] width 285 height 73
drag, startPoint x: 394, startPoint y: 337, endPoint x: 460, endPoint y: 333, distance: 66.0
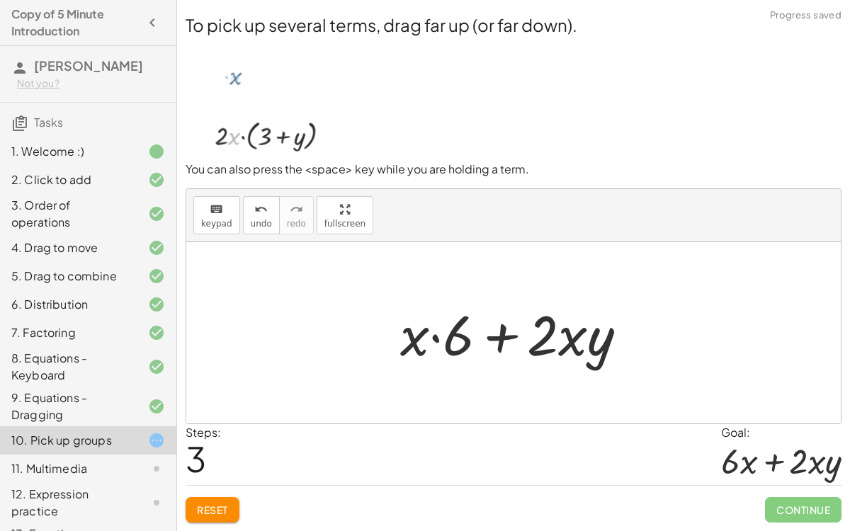
click at [481, 335] on div at bounding box center [519, 333] width 253 height 73
click at [546, 331] on div at bounding box center [519, 333] width 253 height 73
drag, startPoint x: 408, startPoint y: 335, endPoint x: 469, endPoint y: 336, distance: 60.9
click at [469, 336] on div at bounding box center [519, 333] width 253 height 73
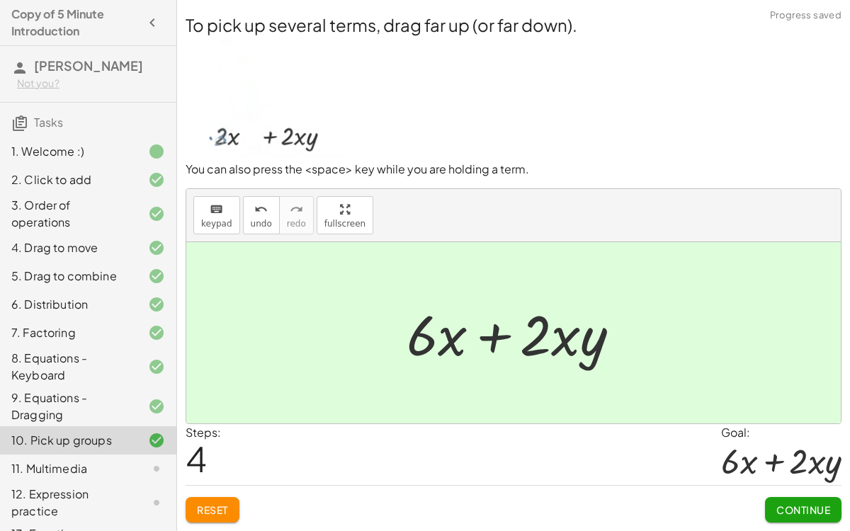
click at [794, 411] on span "Continue" at bounding box center [803, 509] width 54 height 13
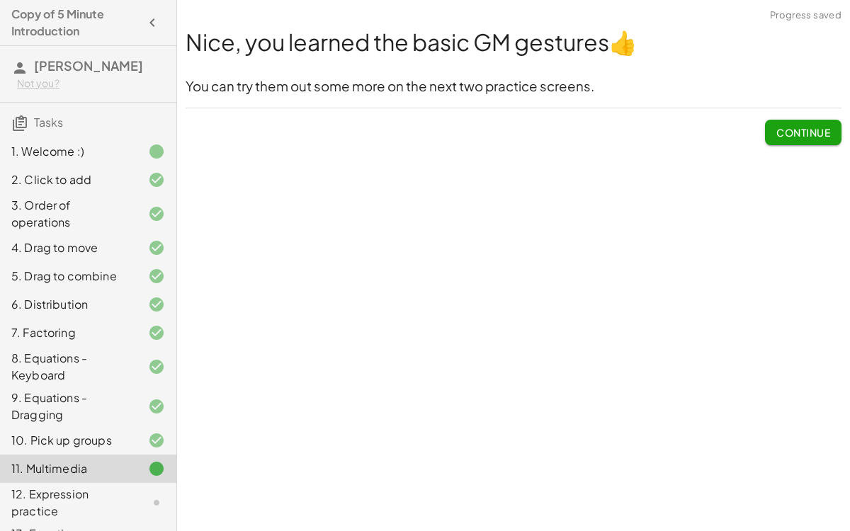
click at [806, 126] on span "Continue" at bounding box center [803, 132] width 54 height 13
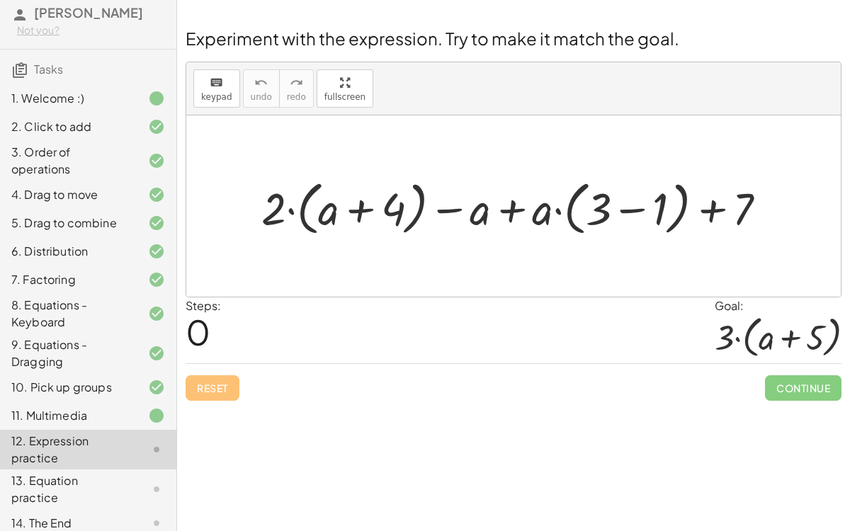
scroll to position [52, 0]
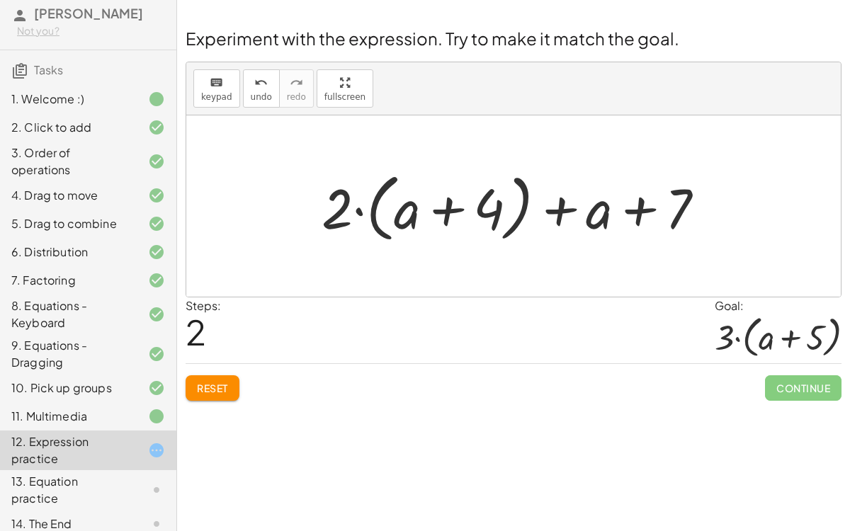
click at [229, 377] on button "Reset" at bounding box center [212, 387] width 54 height 25
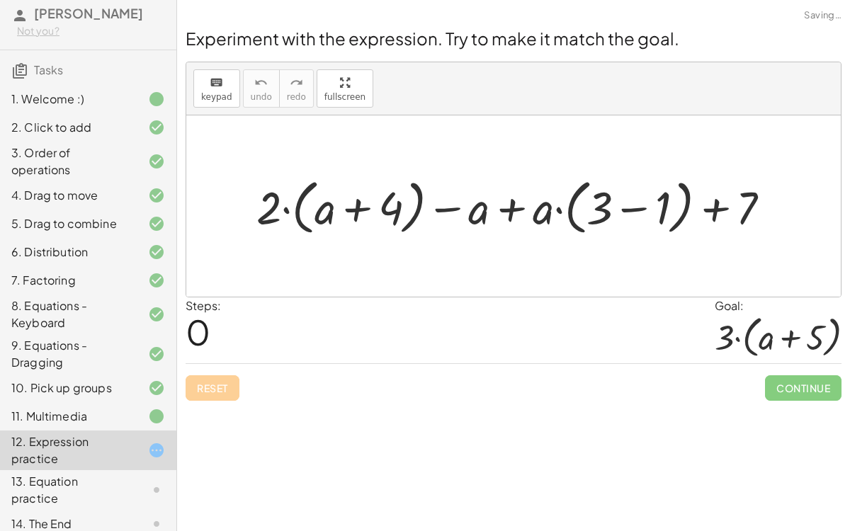
click at [216, 387] on div "Reset Continue" at bounding box center [513, 382] width 656 height 38
click at [160, 142] on div "1. Welcome :)" at bounding box center [88, 162] width 176 height 40
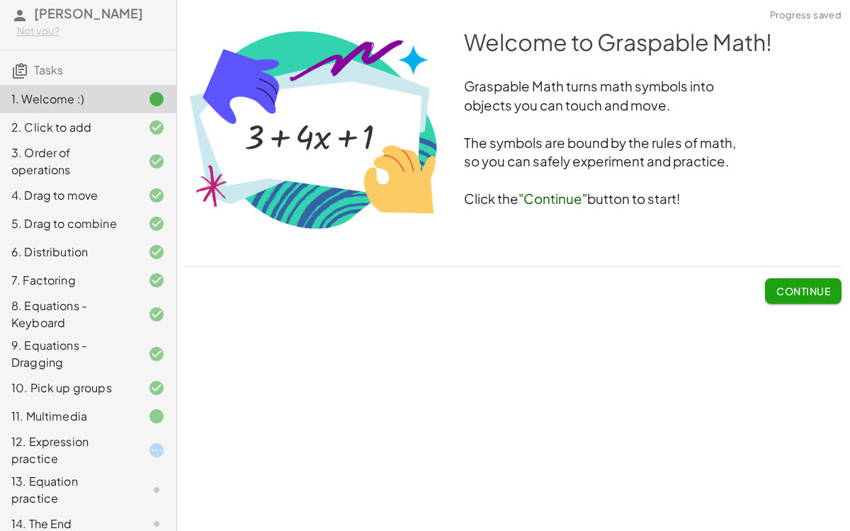
click at [776, 285] on span "Continue" at bounding box center [803, 291] width 54 height 13
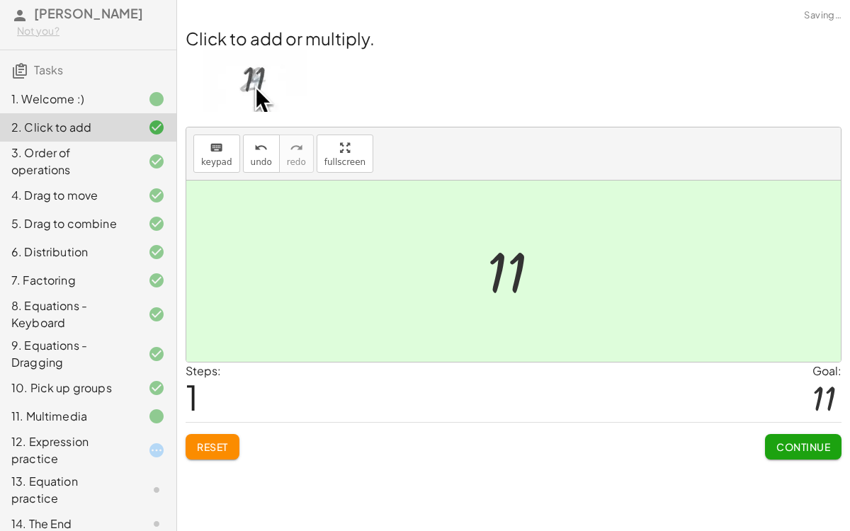
click at [153, 411] on icon at bounding box center [156, 450] width 17 height 17
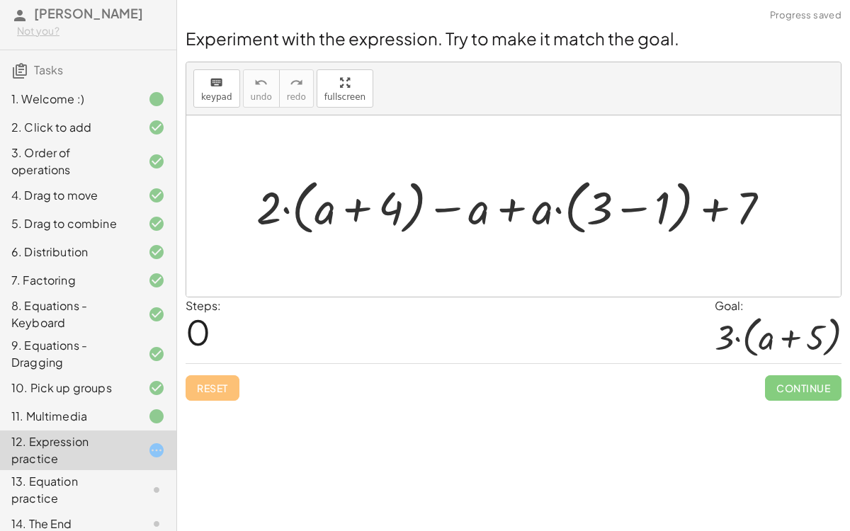
click at [140, 411] on div at bounding box center [145, 416] width 40 height 17
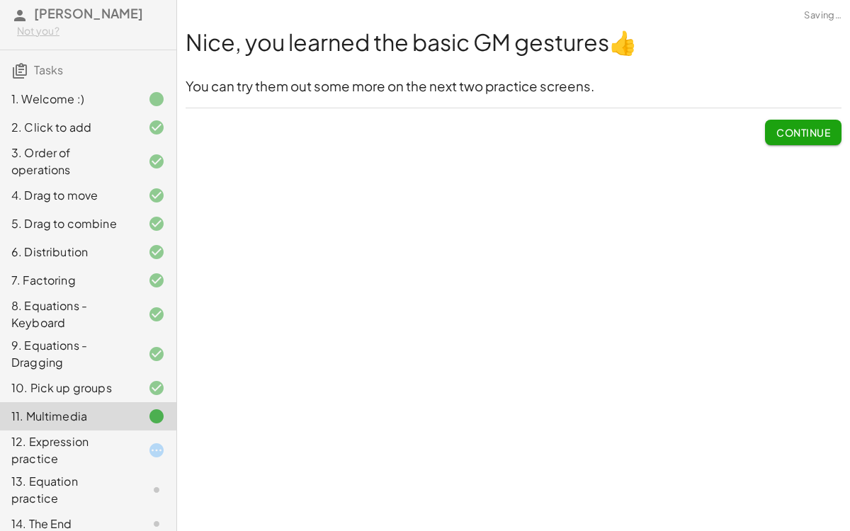
click at [789, 130] on span "Continue" at bounding box center [803, 132] width 54 height 13
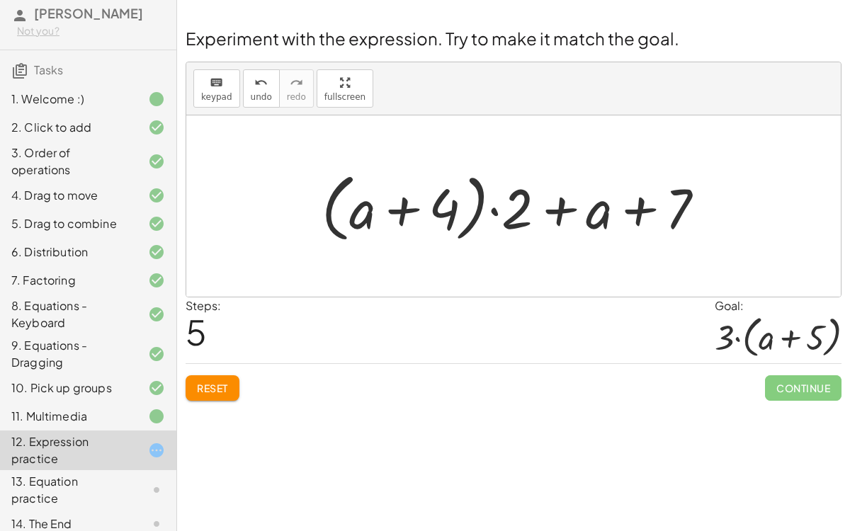
click at [219, 388] on span "Reset" at bounding box center [212, 388] width 31 height 13
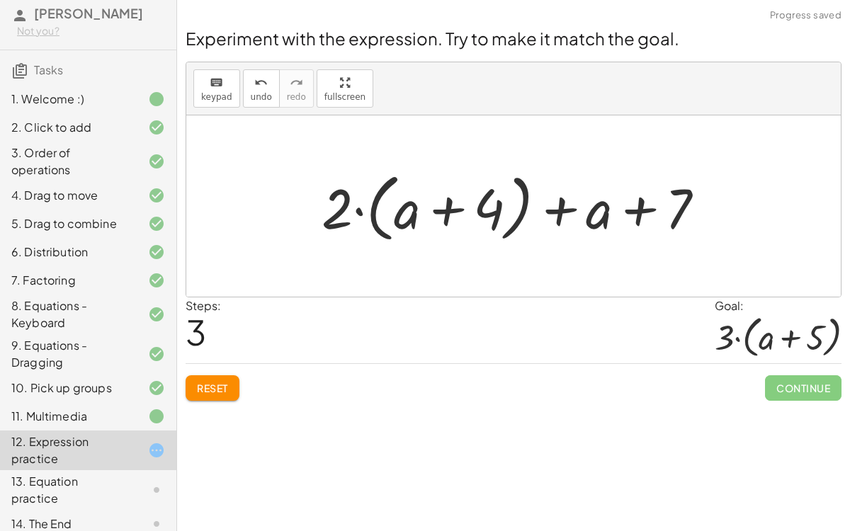
click at [234, 393] on button "Reset" at bounding box center [212, 387] width 54 height 25
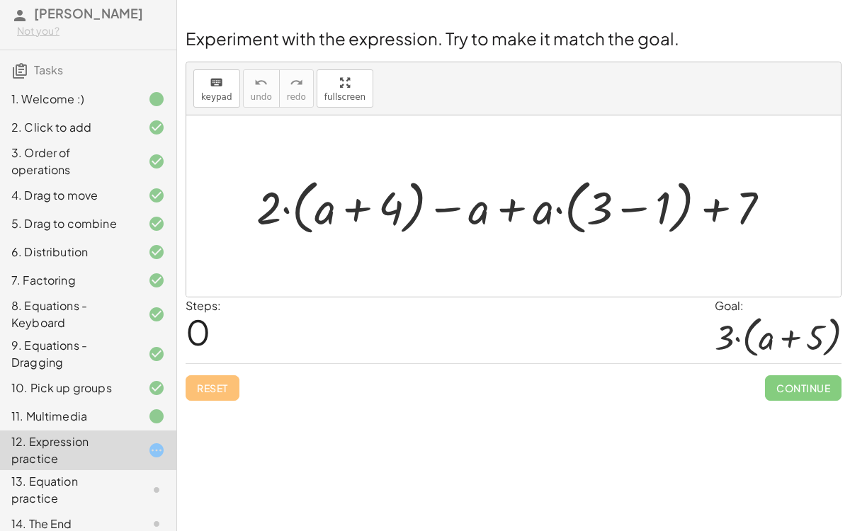
click at [355, 204] on div at bounding box center [518, 206] width 539 height 67
click at [358, 210] on div at bounding box center [518, 206] width 539 height 67
click at [220, 375] on div "Reset Continue" at bounding box center [513, 382] width 656 height 38
click at [635, 210] on div at bounding box center [518, 206] width 539 height 67
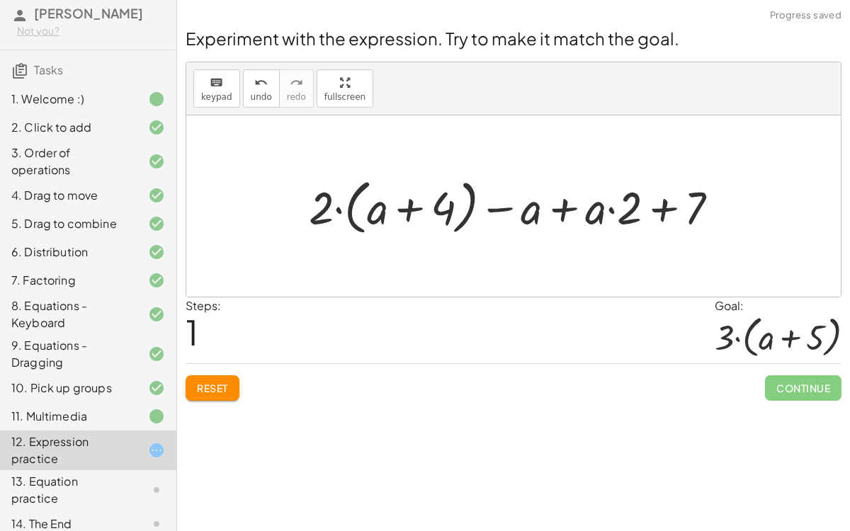
click at [190, 385] on button "Reset" at bounding box center [212, 387] width 54 height 25
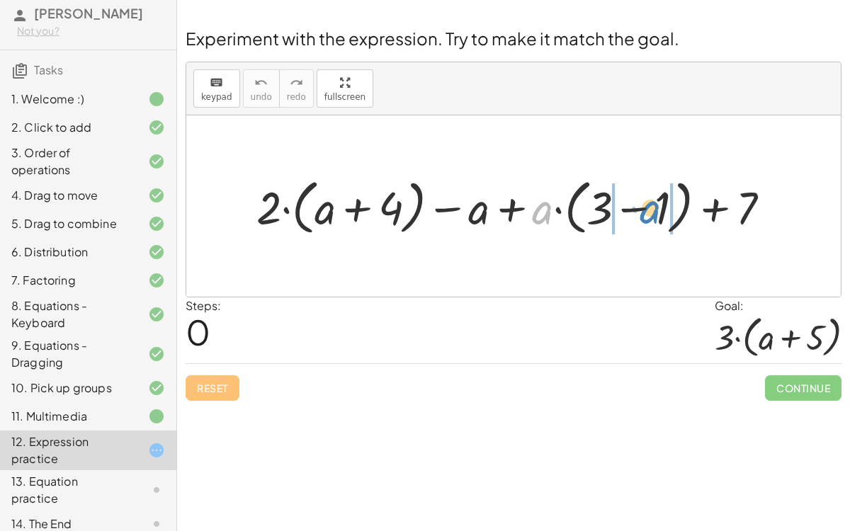
drag, startPoint x: 547, startPoint y: 220, endPoint x: 658, endPoint y: 221, distance: 110.4
click at [658, 221] on div at bounding box center [518, 206] width 539 height 67
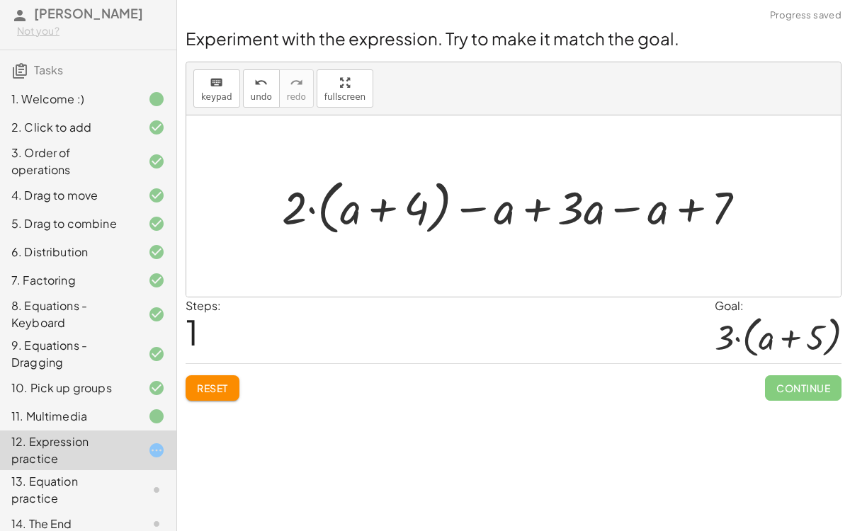
click at [232, 384] on button "Reset" at bounding box center [212, 387] width 54 height 25
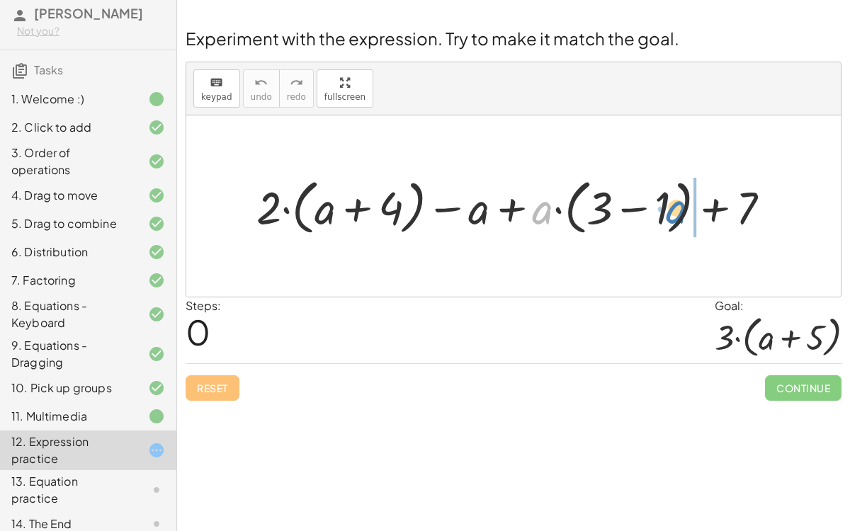
drag, startPoint x: 544, startPoint y: 212, endPoint x: 675, endPoint y: 211, distance: 131.7
click at [675, 211] on div at bounding box center [518, 206] width 539 height 67
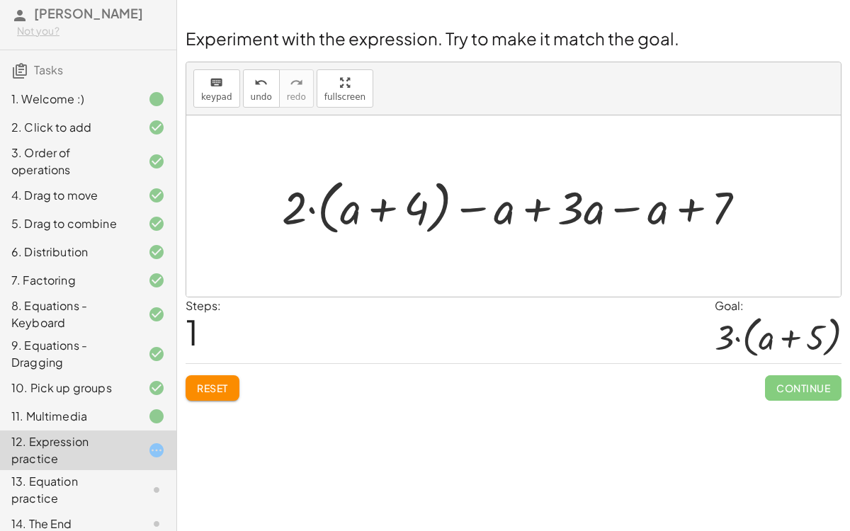
click at [232, 380] on button "Reset" at bounding box center [212, 387] width 54 height 25
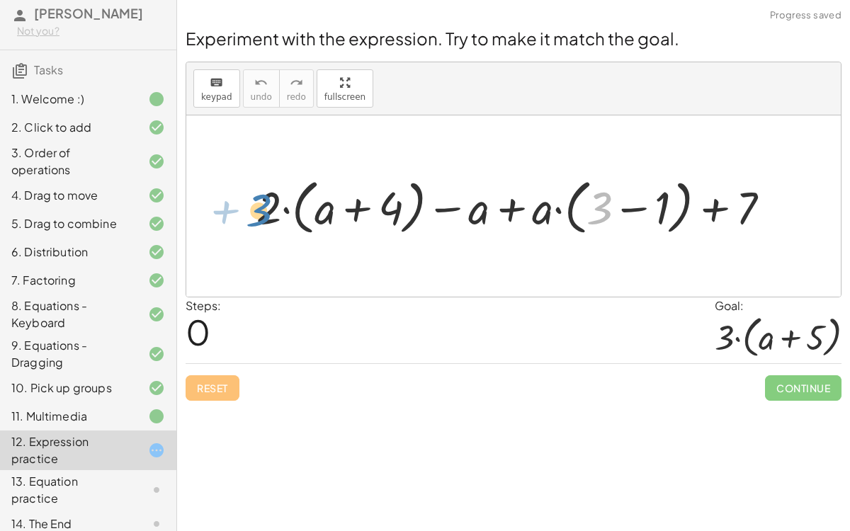
drag, startPoint x: 590, startPoint y: 210, endPoint x: 249, endPoint y: 212, distance: 340.5
click at [249, 212] on div at bounding box center [518, 206] width 539 height 67
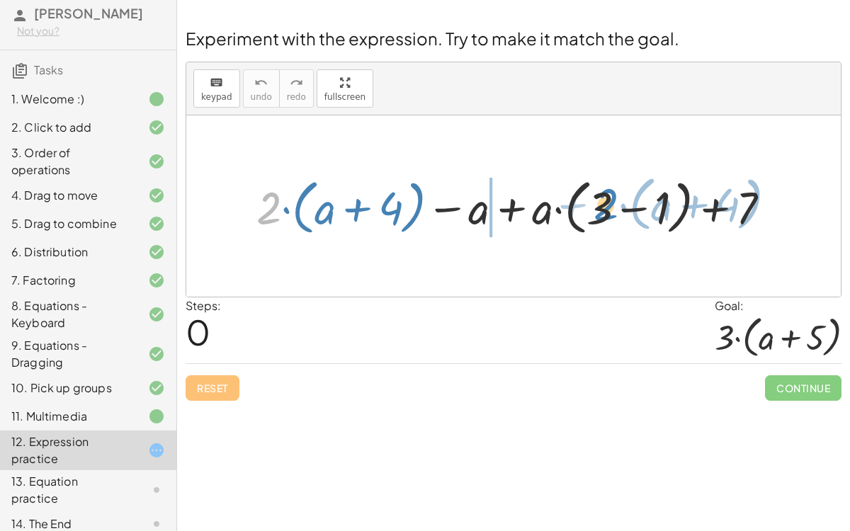
drag, startPoint x: 264, startPoint y: 200, endPoint x: 604, endPoint y: 195, distance: 339.8
click at [604, 195] on div at bounding box center [518, 206] width 539 height 67
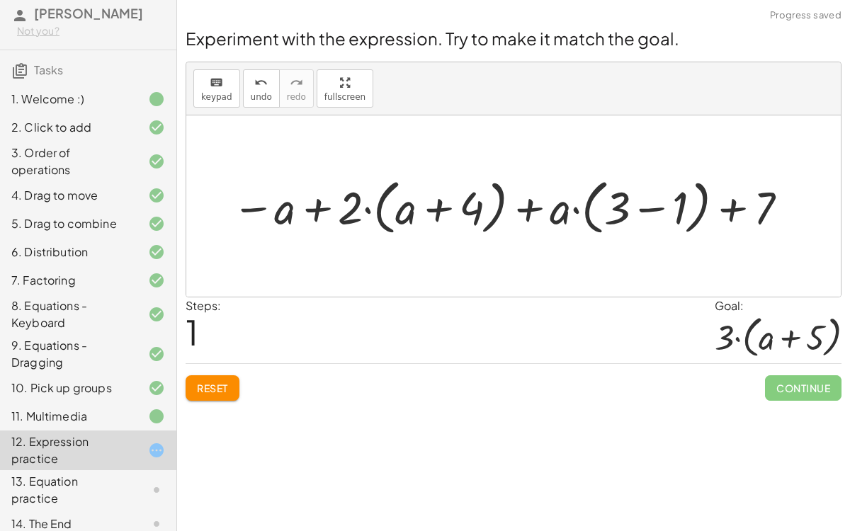
click at [720, 214] on div at bounding box center [510, 206] width 573 height 67
click at [535, 201] on div at bounding box center [510, 206] width 573 height 67
click at [433, 204] on div at bounding box center [510, 206] width 573 height 67
click at [428, 206] on div at bounding box center [510, 206] width 573 height 67
click at [355, 193] on div at bounding box center [510, 206] width 573 height 67
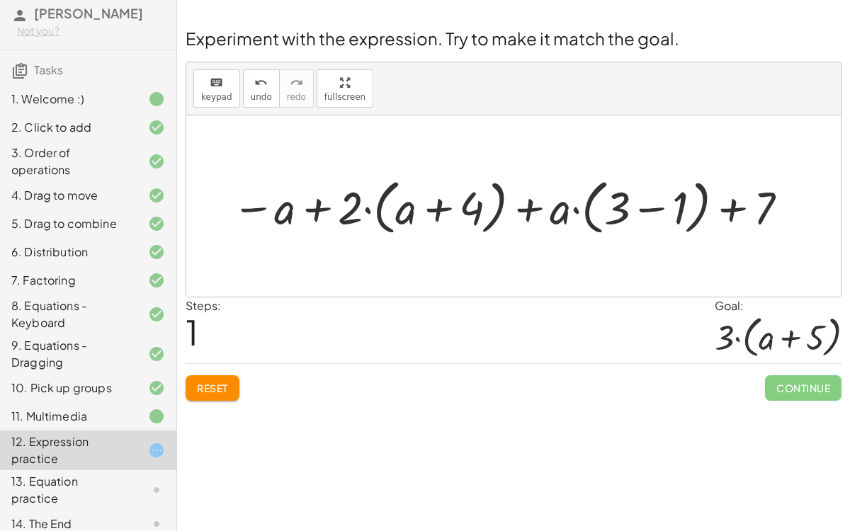
click at [349, 198] on div at bounding box center [510, 206] width 573 height 67
click at [358, 209] on div at bounding box center [510, 206] width 573 height 67
click at [313, 206] on div at bounding box center [510, 206] width 573 height 67
click at [556, 210] on div at bounding box center [510, 206] width 573 height 67
click at [581, 213] on div at bounding box center [510, 206] width 573 height 67
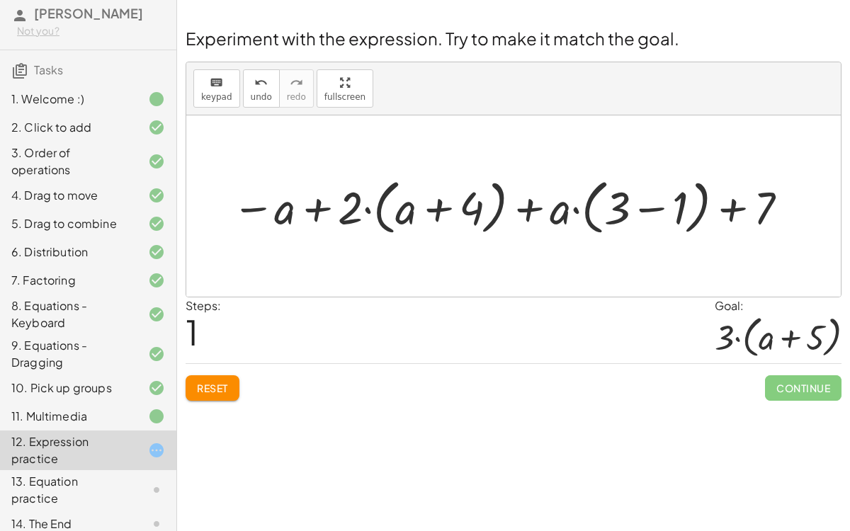
click at [741, 212] on div at bounding box center [510, 206] width 573 height 67
click at [228, 388] on span "Reset" at bounding box center [212, 388] width 31 height 13
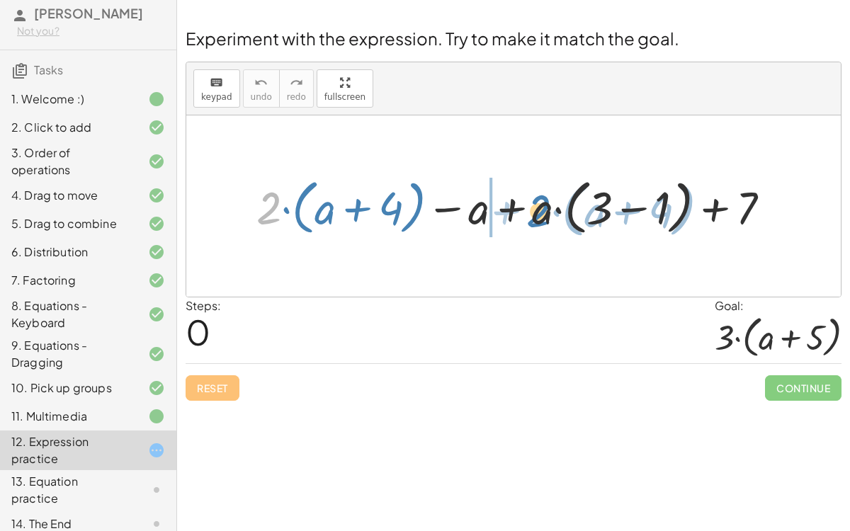
drag, startPoint x: 275, startPoint y: 212, endPoint x: 542, endPoint y: 217, distance: 266.9
click at [542, 217] on div at bounding box center [518, 206] width 539 height 67
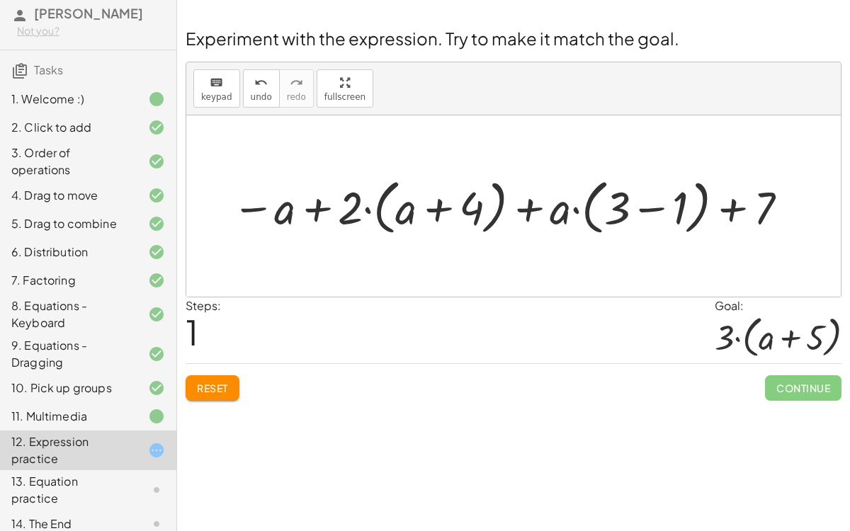
click at [595, 207] on div at bounding box center [510, 206] width 573 height 67
click at [659, 208] on div at bounding box center [510, 206] width 573 height 67
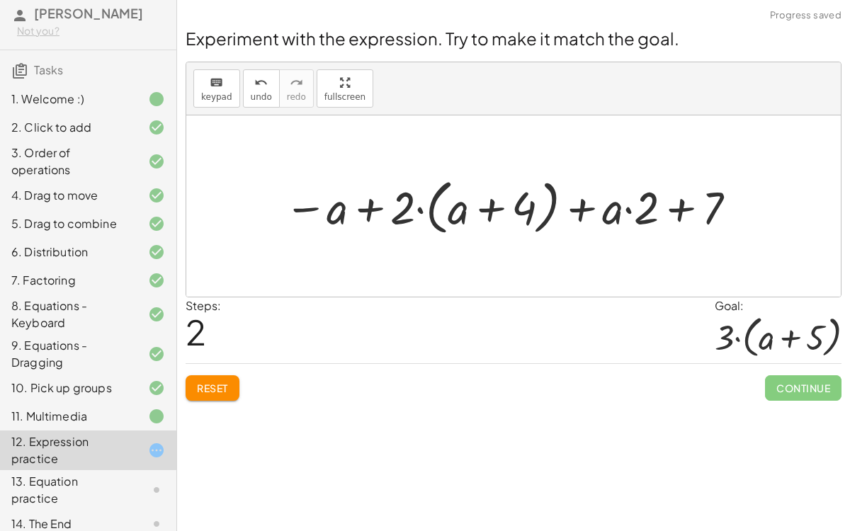
click at [670, 210] on div at bounding box center [511, 206] width 469 height 67
click at [623, 213] on div at bounding box center [511, 206] width 469 height 67
click at [588, 206] on div at bounding box center [511, 206] width 469 height 67
click at [495, 203] on div at bounding box center [511, 206] width 469 height 67
click at [415, 204] on div at bounding box center [511, 206] width 469 height 67
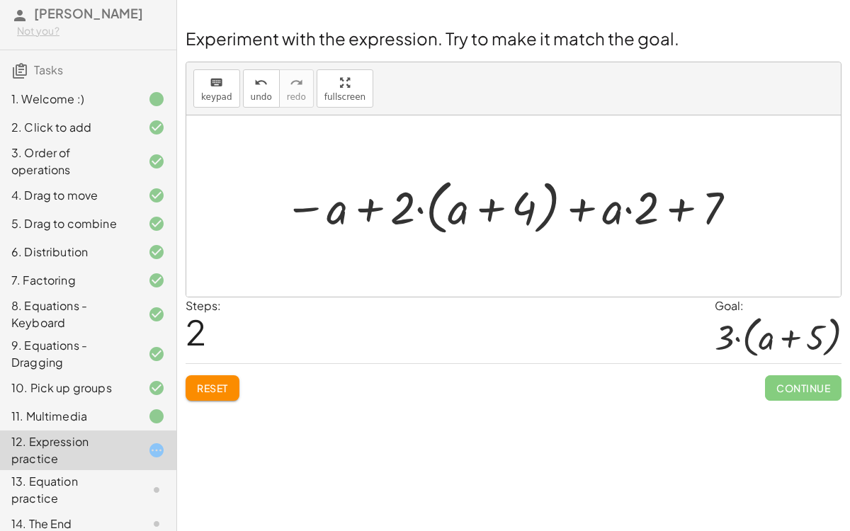
click at [370, 210] on div at bounding box center [511, 206] width 469 height 67
click at [328, 215] on div at bounding box center [511, 206] width 469 height 67
click at [304, 202] on div at bounding box center [511, 206] width 469 height 67
click at [309, 204] on div at bounding box center [511, 206] width 469 height 67
click at [316, 214] on div at bounding box center [511, 206] width 469 height 67
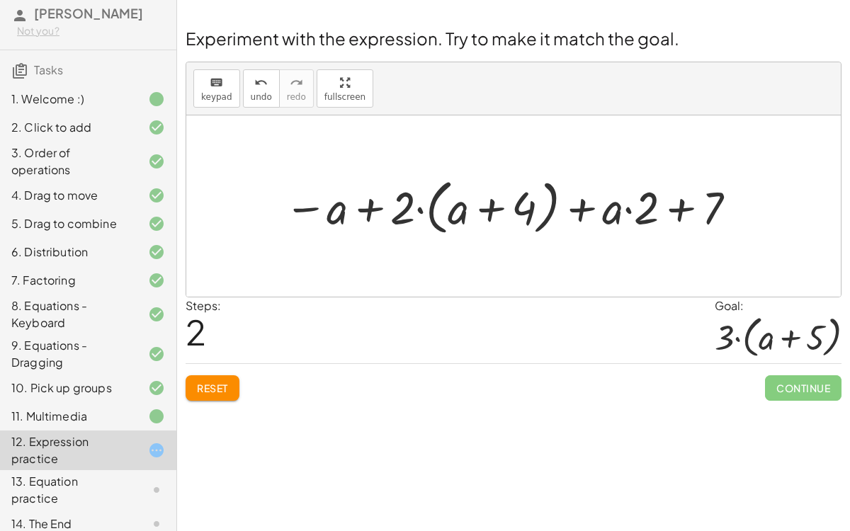
click at [309, 207] on div at bounding box center [511, 206] width 469 height 67
click at [326, 205] on div at bounding box center [511, 206] width 469 height 67
click at [224, 388] on span "Reset" at bounding box center [212, 388] width 31 height 13
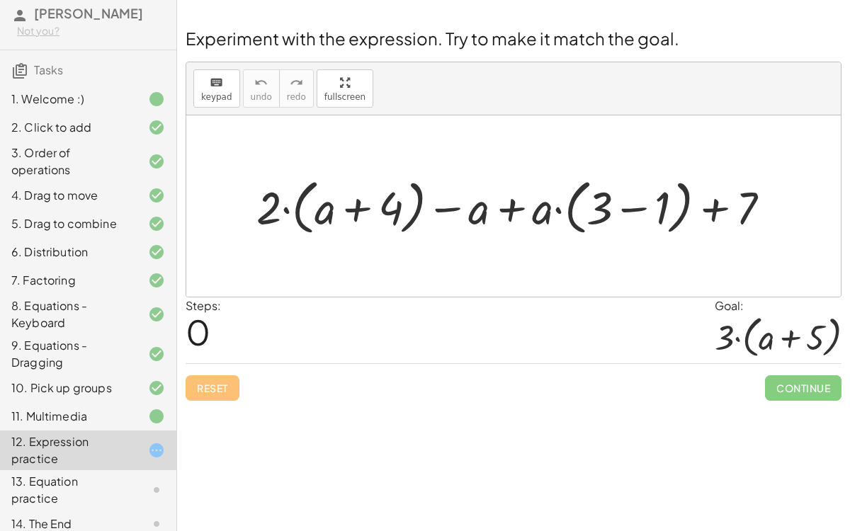
click at [212, 391] on div "Reset Continue" at bounding box center [513, 382] width 656 height 38
click at [513, 214] on div at bounding box center [518, 206] width 539 height 67
drag, startPoint x: 272, startPoint y: 215, endPoint x: 316, endPoint y: 219, distance: 44.0
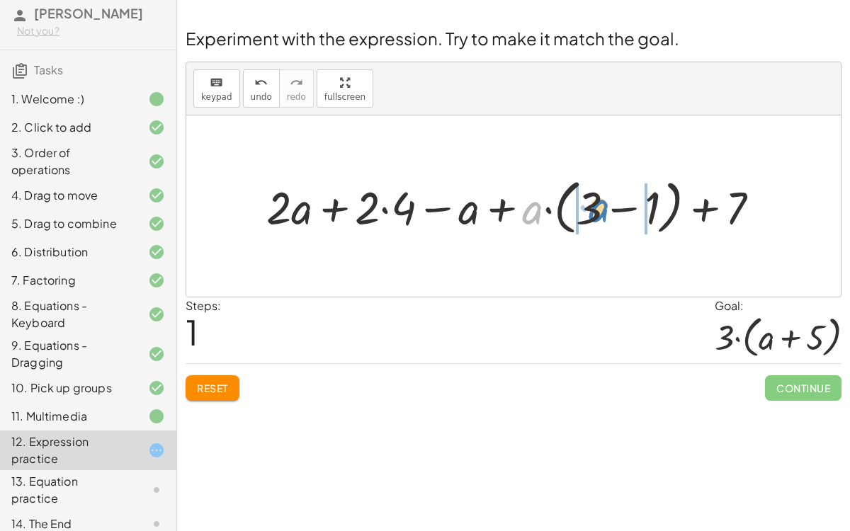
drag, startPoint x: 530, startPoint y: 216, endPoint x: 598, endPoint y: 215, distance: 68.0
click at [598, 215] on div at bounding box center [518, 206] width 519 height 67
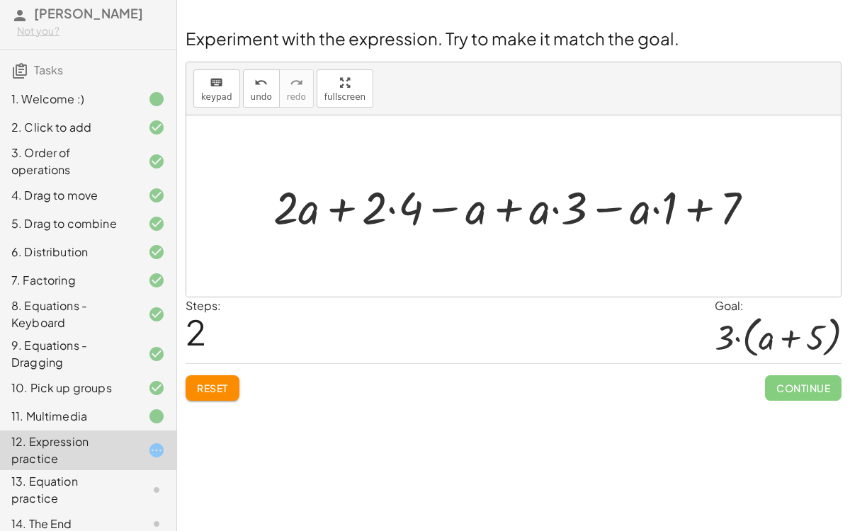
click at [554, 208] on div at bounding box center [519, 205] width 506 height 59
click at [555, 210] on div at bounding box center [519, 205] width 506 height 59
click at [392, 211] on div at bounding box center [519, 205] width 506 height 59
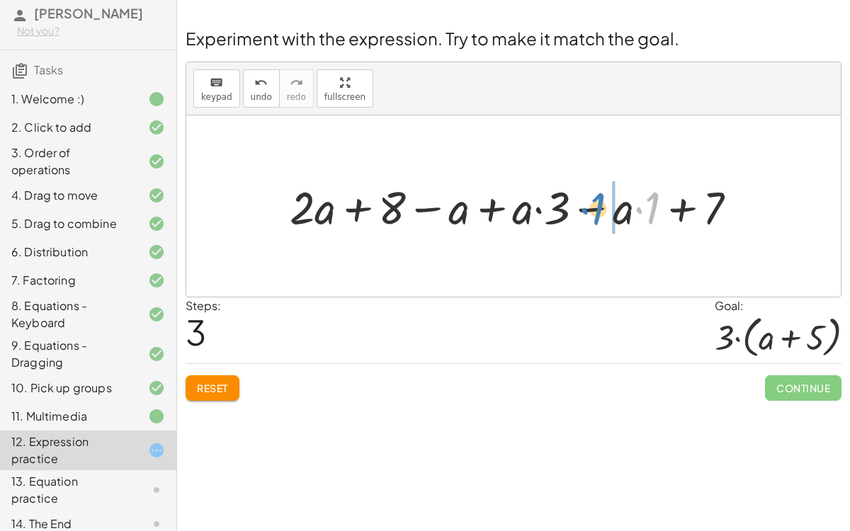
drag, startPoint x: 651, startPoint y: 212, endPoint x: 598, endPoint y: 212, distance: 53.1
click at [598, 212] on div at bounding box center [518, 205] width 473 height 59
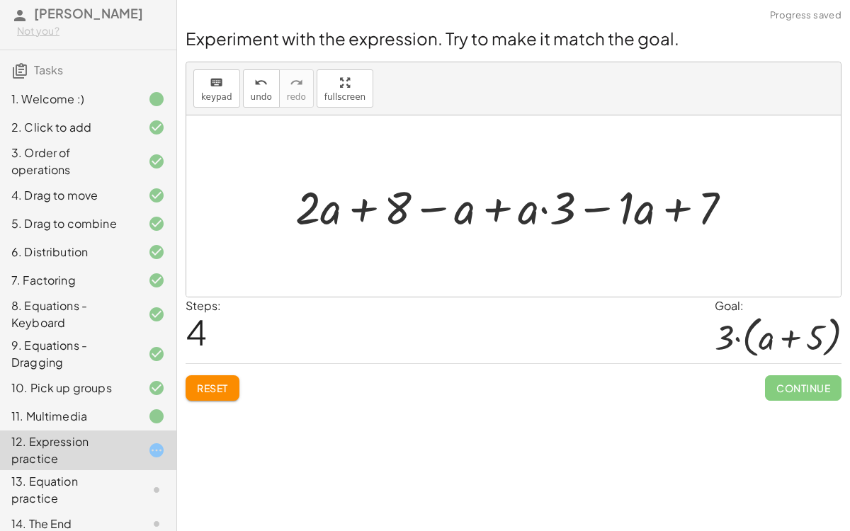
click at [593, 212] on div at bounding box center [519, 205] width 462 height 59
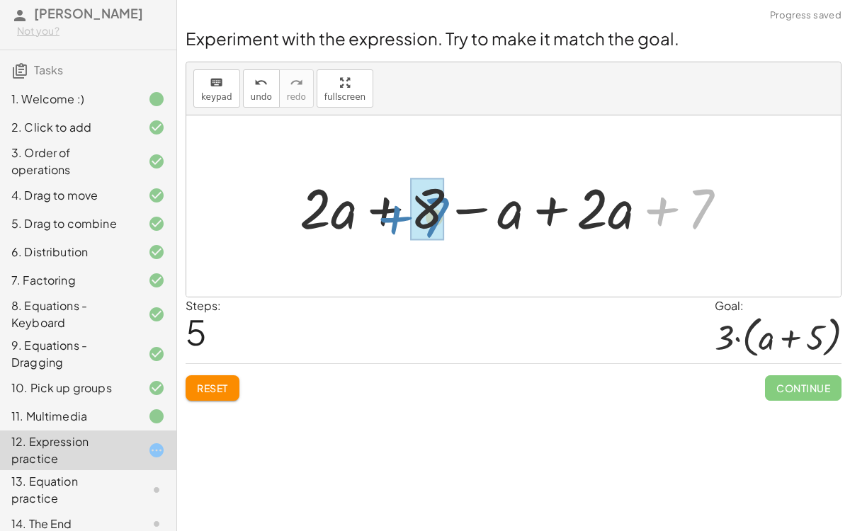
drag, startPoint x: 702, startPoint y: 198, endPoint x: 438, endPoint y: 206, distance: 263.5
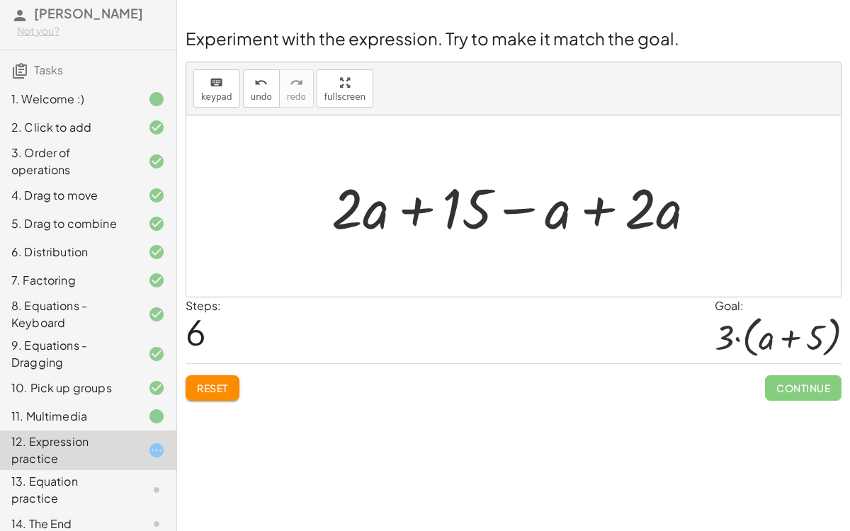
click at [543, 217] on div at bounding box center [518, 206] width 389 height 73
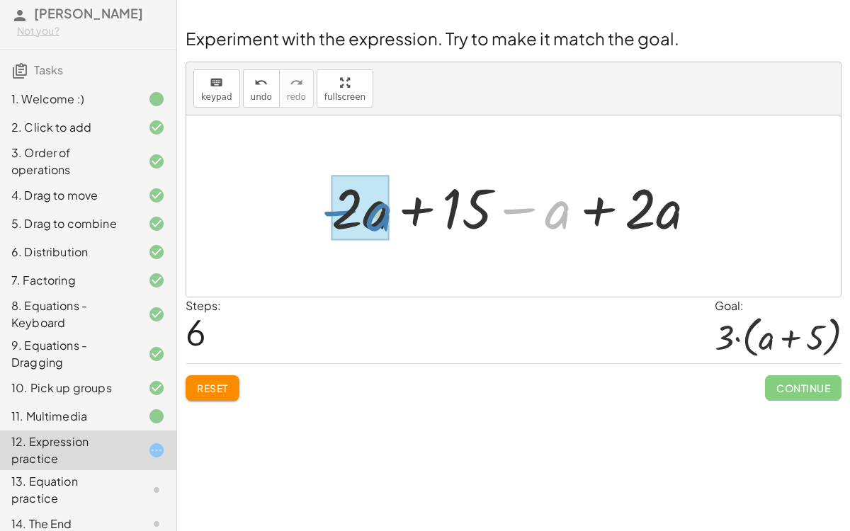
drag, startPoint x: 556, startPoint y: 221, endPoint x: 377, endPoint y: 223, distance: 179.1
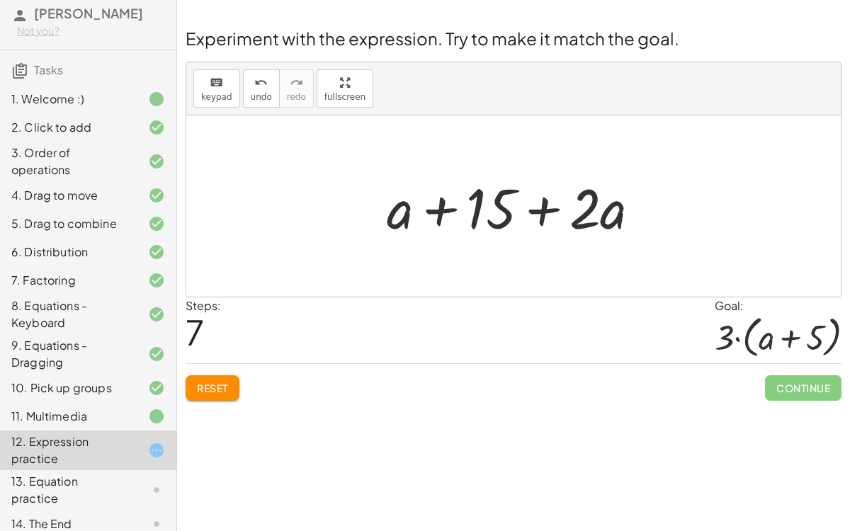
click at [221, 384] on span "Reset" at bounding box center [212, 388] width 31 height 13
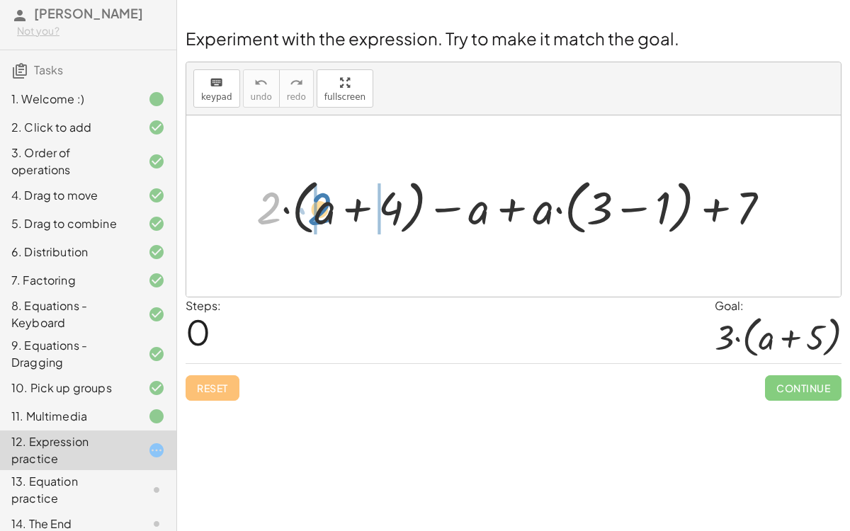
drag, startPoint x: 267, startPoint y: 207, endPoint x: 317, endPoint y: 210, distance: 50.3
click at [317, 210] on div at bounding box center [518, 206] width 539 height 67
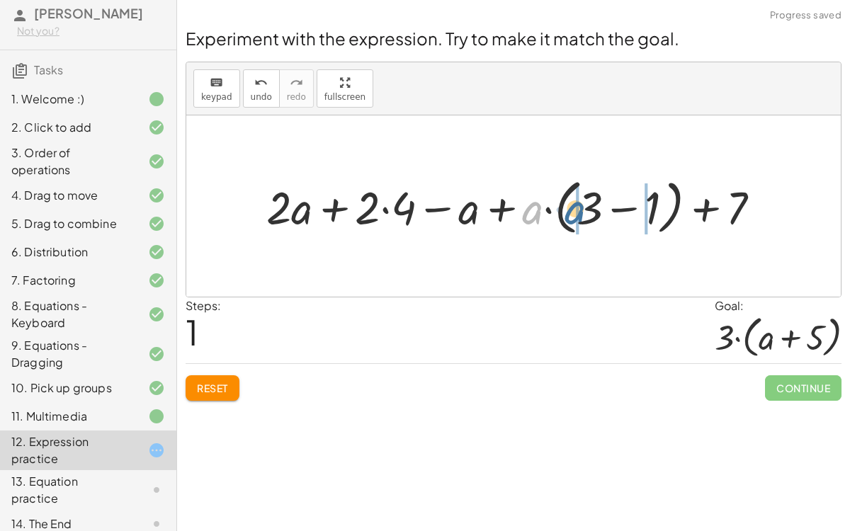
drag, startPoint x: 535, startPoint y: 211, endPoint x: 580, endPoint y: 211, distance: 45.3
click at [580, 211] on div at bounding box center [519, 206] width 520 height 67
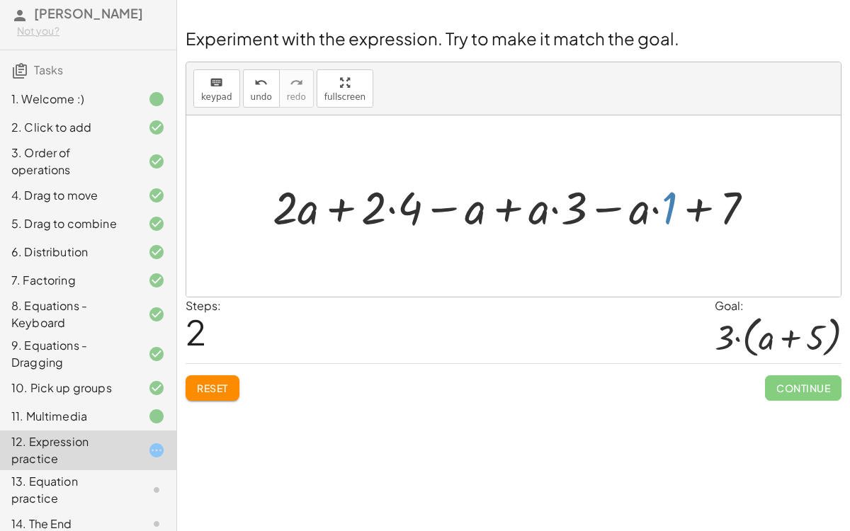
click at [673, 207] on div at bounding box center [518, 205] width 506 height 59
click at [551, 207] on div at bounding box center [518, 205] width 506 height 59
click at [394, 210] on div at bounding box center [518, 205] width 506 height 59
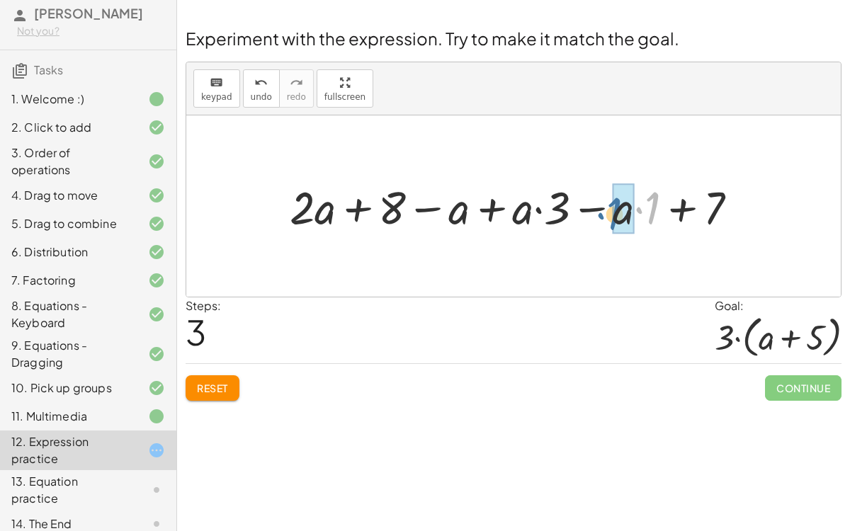
drag, startPoint x: 653, startPoint y: 209, endPoint x: 619, endPoint y: 214, distance: 34.3
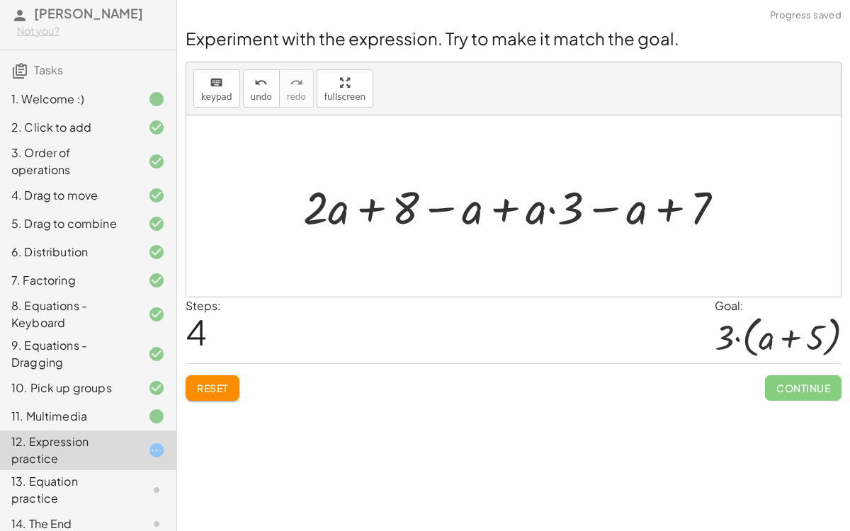
click at [610, 210] on div at bounding box center [519, 205] width 447 height 59
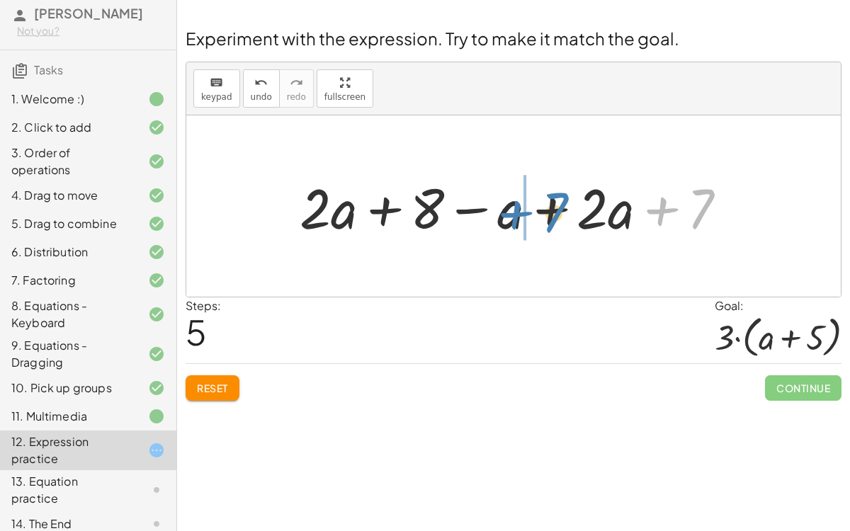
drag, startPoint x: 704, startPoint y: 209, endPoint x: 549, endPoint y: 210, distance: 155.8
click at [549, 210] on div at bounding box center [518, 206] width 452 height 73
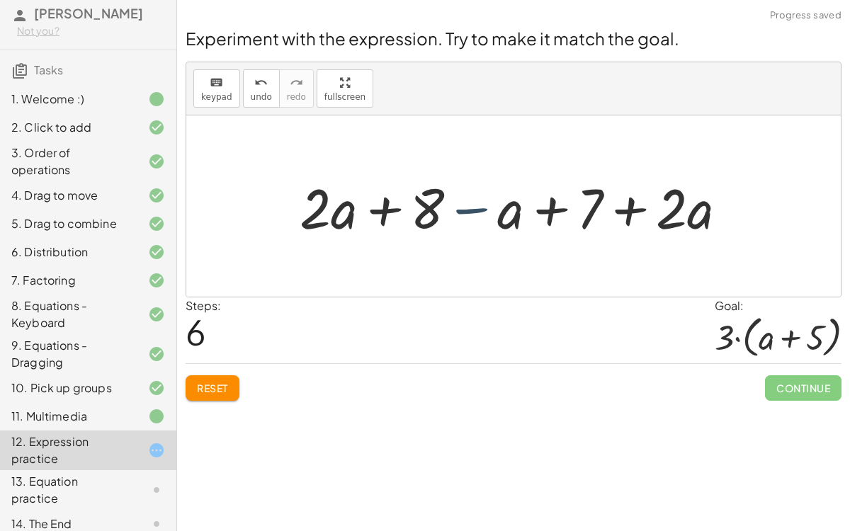
drag, startPoint x: 467, startPoint y: 200, endPoint x: 469, endPoint y: 209, distance: 8.6
click at [469, 209] on div at bounding box center [518, 206] width 452 height 73
drag, startPoint x: 469, startPoint y: 208, endPoint x: 614, endPoint y: 205, distance: 145.2
click at [614, 205] on div at bounding box center [518, 206] width 452 height 73
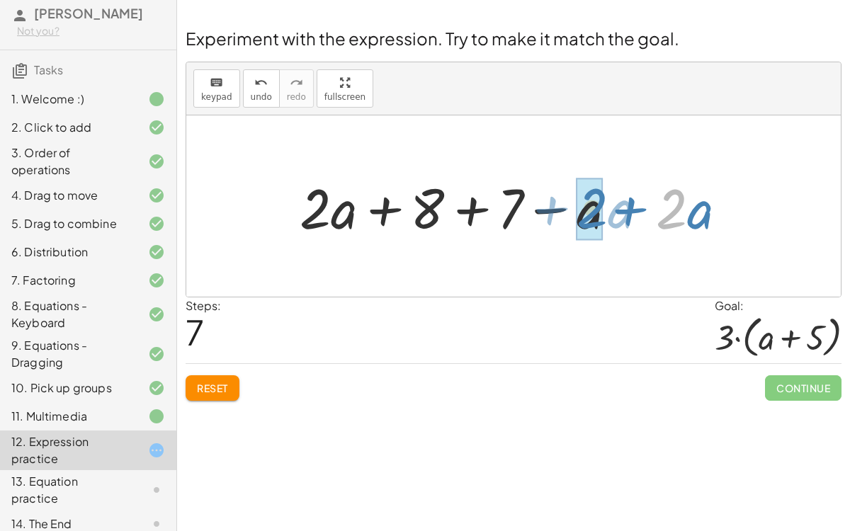
drag, startPoint x: 683, startPoint y: 203, endPoint x: 606, endPoint y: 204, distance: 77.2
click at [606, 204] on div at bounding box center [518, 206] width 452 height 73
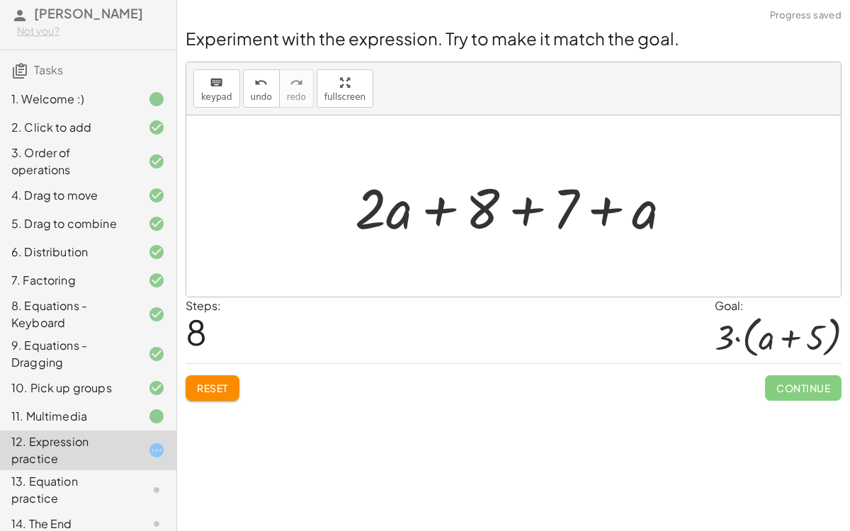
click at [530, 209] on div at bounding box center [519, 206] width 342 height 73
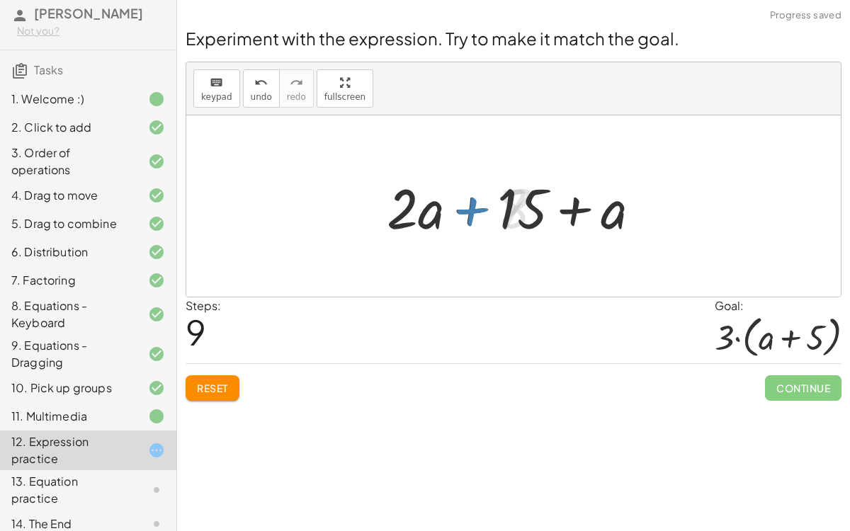
click at [557, 210] on div at bounding box center [518, 206] width 279 height 73
click at [488, 212] on div at bounding box center [518, 206] width 279 height 73
click at [472, 211] on div at bounding box center [518, 206] width 279 height 73
click at [565, 206] on div at bounding box center [518, 206] width 279 height 73
click at [197, 391] on span "Reset" at bounding box center [212, 388] width 31 height 13
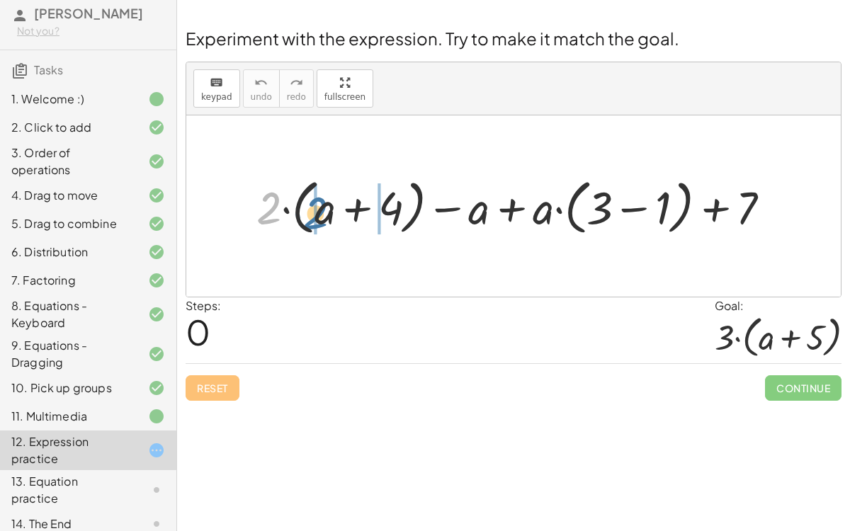
drag, startPoint x: 257, startPoint y: 219, endPoint x: 303, endPoint y: 227, distance: 46.6
click at [303, 227] on div at bounding box center [518, 206] width 539 height 67
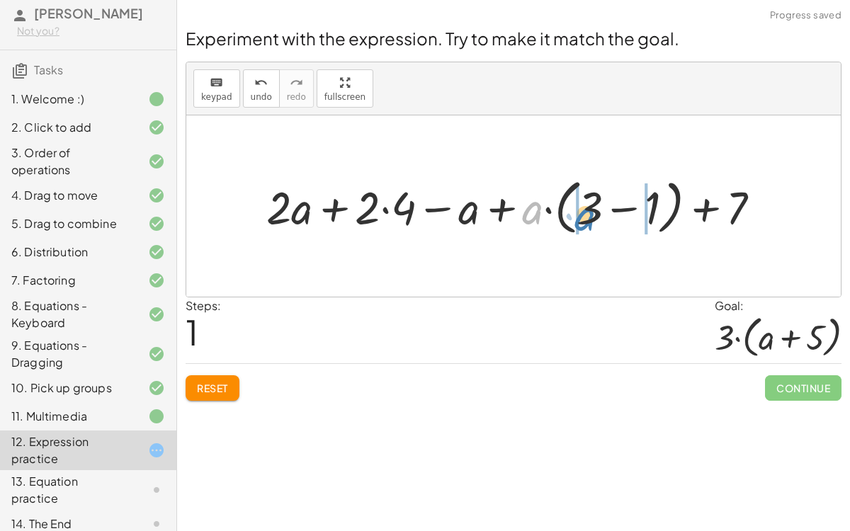
drag, startPoint x: 534, startPoint y: 210, endPoint x: 587, endPoint y: 212, distance: 53.1
click at [587, 212] on div at bounding box center [519, 206] width 520 height 67
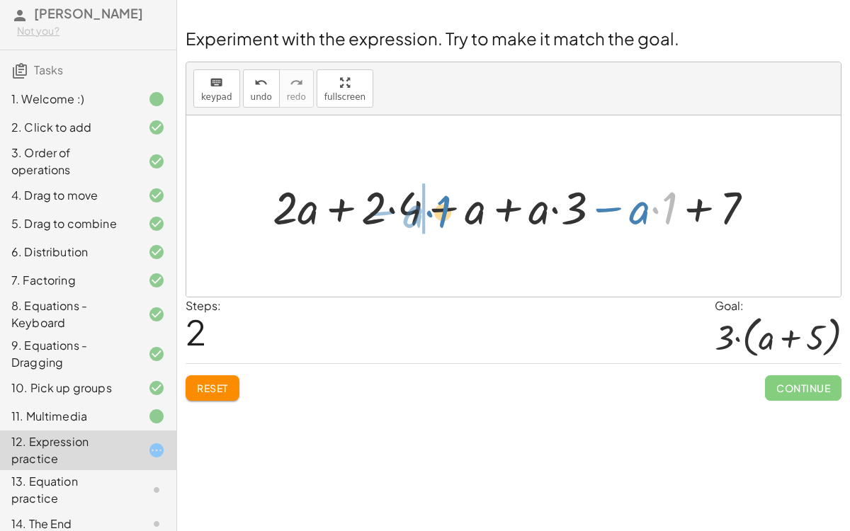
drag, startPoint x: 666, startPoint y: 211, endPoint x: 442, endPoint y: 215, distance: 224.5
click at [442, 215] on div at bounding box center [518, 205] width 506 height 59
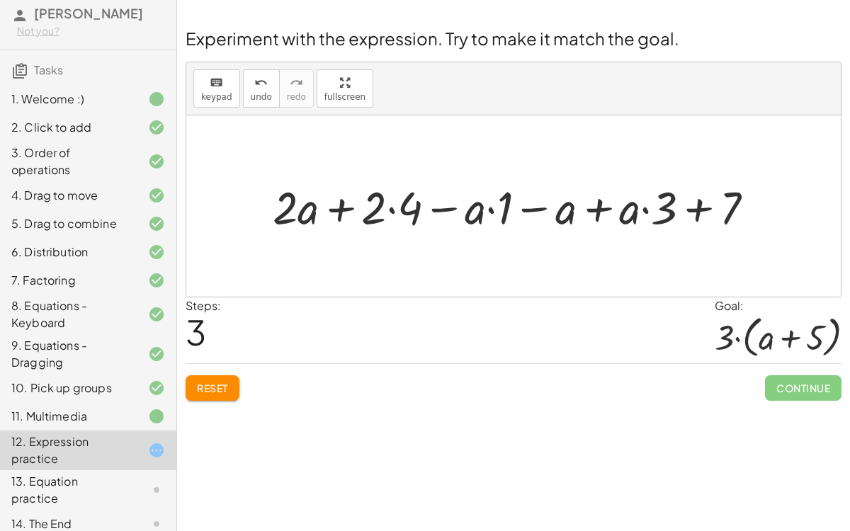
click at [216, 394] on button "Reset" at bounding box center [212, 387] width 54 height 25
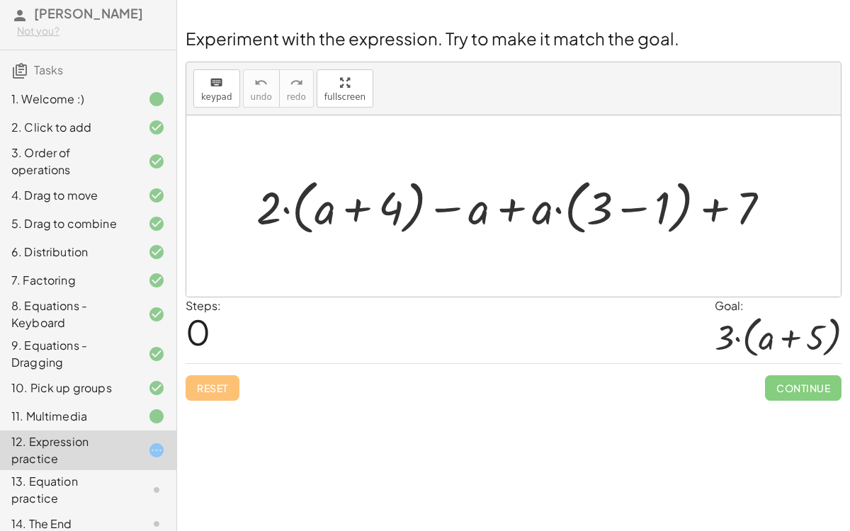
click at [633, 208] on div at bounding box center [518, 206] width 539 height 67
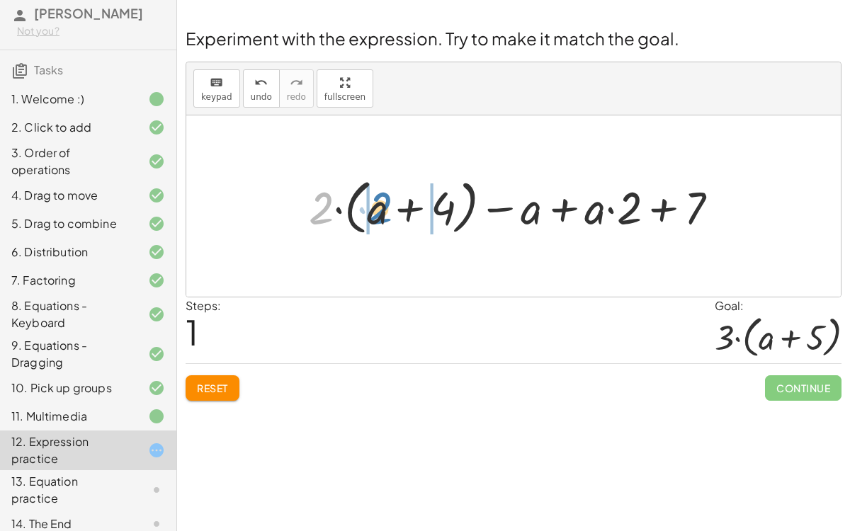
drag, startPoint x: 319, startPoint y: 207, endPoint x: 374, endPoint y: 208, distance: 54.5
click at [374, 208] on div at bounding box center [519, 206] width 435 height 67
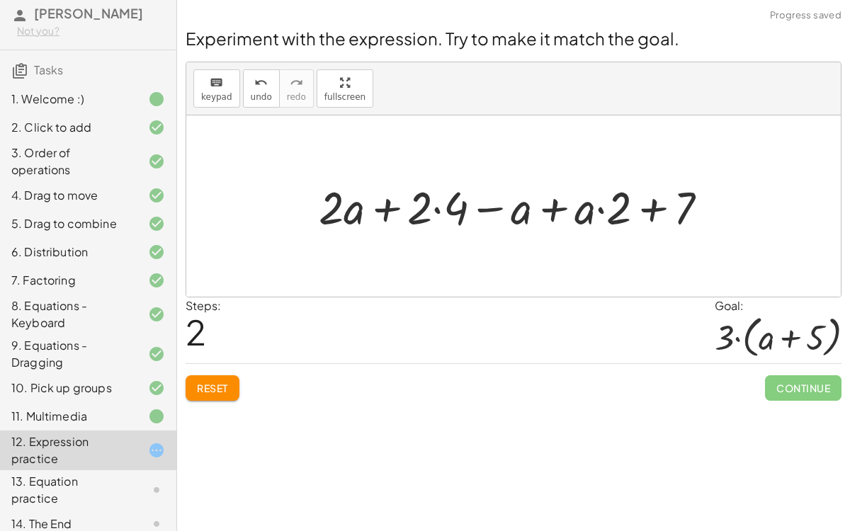
click at [435, 210] on div at bounding box center [518, 205] width 415 height 59
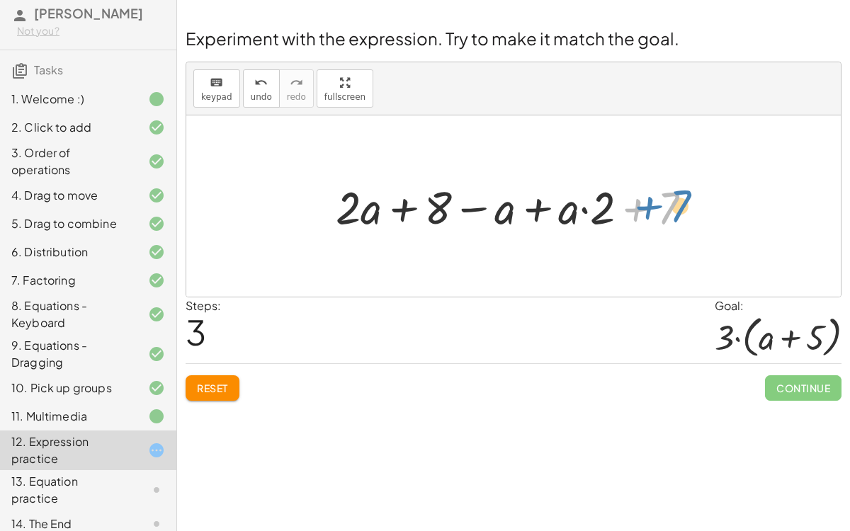
drag, startPoint x: 660, startPoint y: 206, endPoint x: 673, endPoint y: 202, distance: 14.1
click at [673, 202] on div at bounding box center [519, 205] width 382 height 59
click at [637, 207] on div at bounding box center [519, 205] width 382 height 59
click at [587, 209] on div at bounding box center [519, 205] width 382 height 59
click at [543, 207] on div at bounding box center [519, 205] width 382 height 59
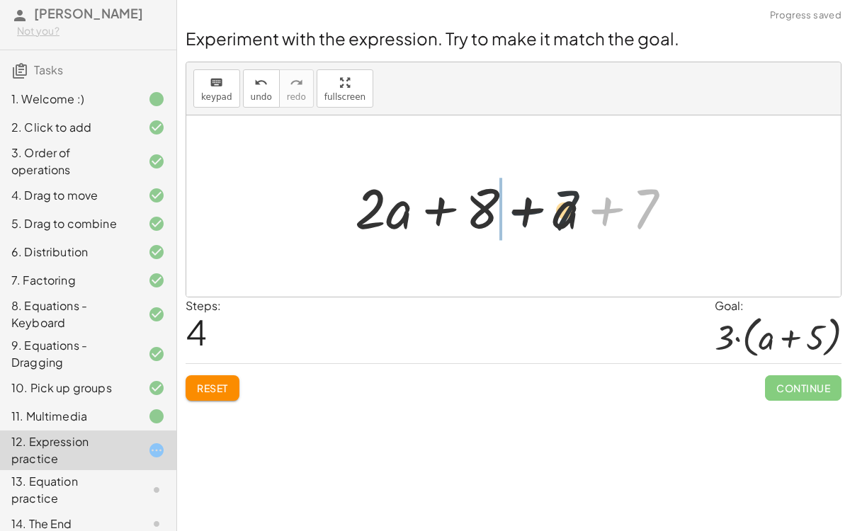
drag, startPoint x: 622, startPoint y: 209, endPoint x: 470, endPoint y: 216, distance: 151.7
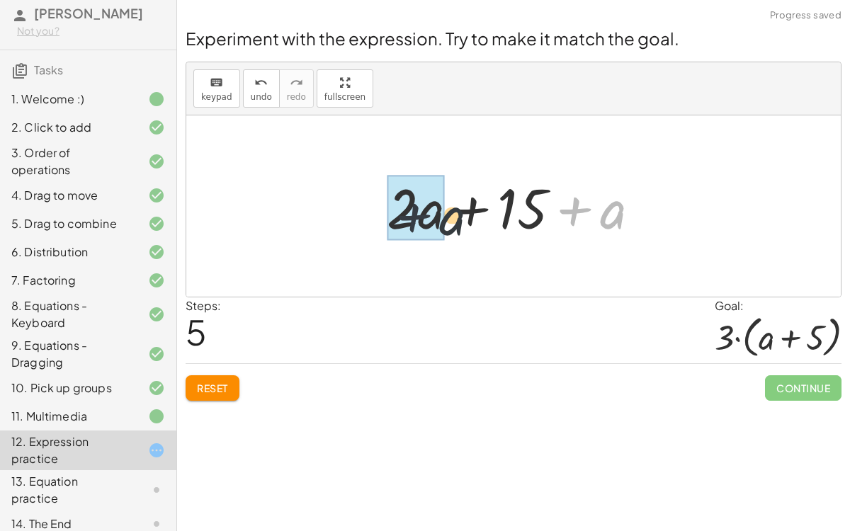
drag, startPoint x: 600, startPoint y: 209, endPoint x: 404, endPoint y: 226, distance: 196.8
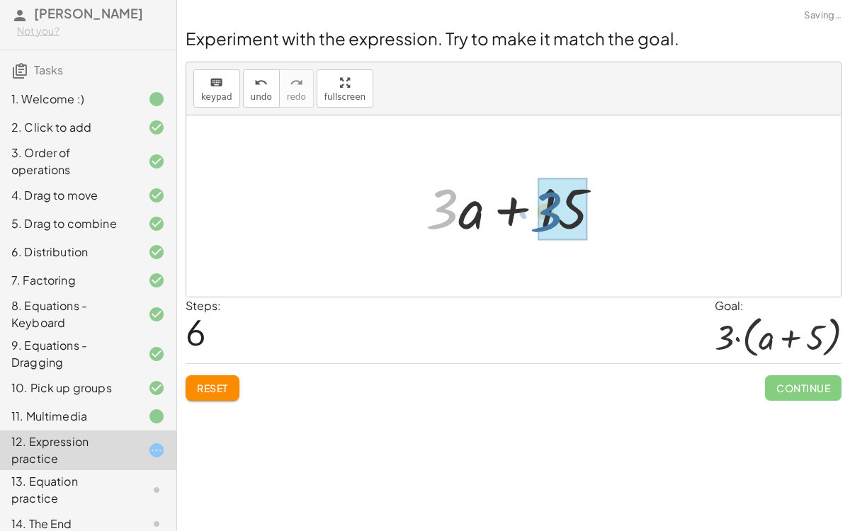
drag, startPoint x: 433, startPoint y: 212, endPoint x: 539, endPoint y: 214, distance: 105.5
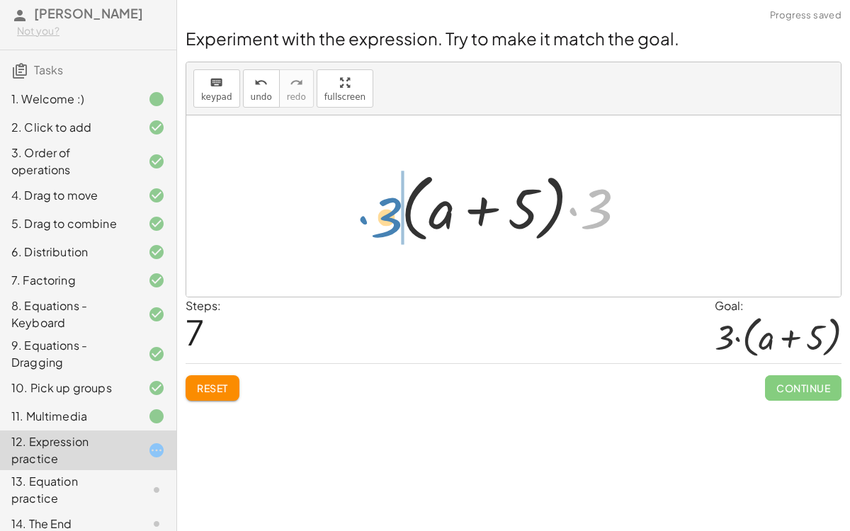
drag, startPoint x: 591, startPoint y: 217, endPoint x: 382, endPoint y: 224, distance: 208.9
click at [382, 224] on div "+ · 2 · ( + a + 4 ) − a + · a · ( + 3 − 1 ) + 7 + · 2 · ( + a + 4 ) − a + · a ·…" at bounding box center [513, 206] width 268 height 88
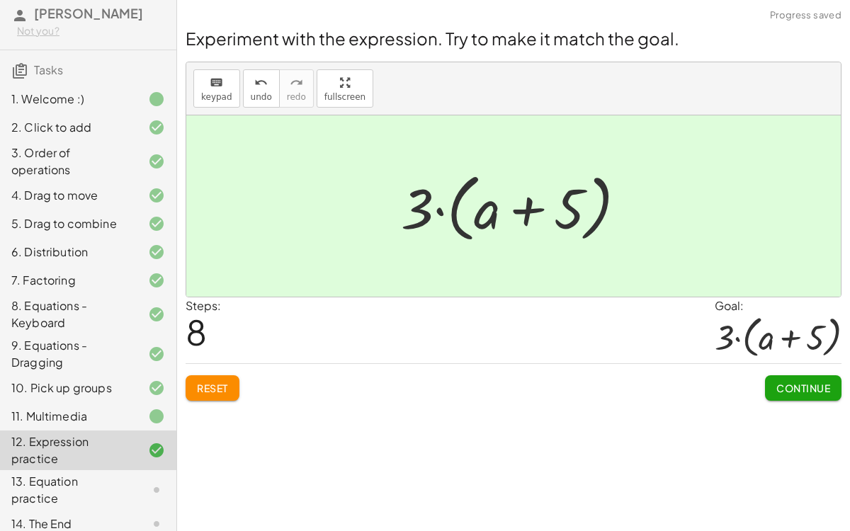
click at [816, 382] on span "Continue" at bounding box center [803, 388] width 54 height 13
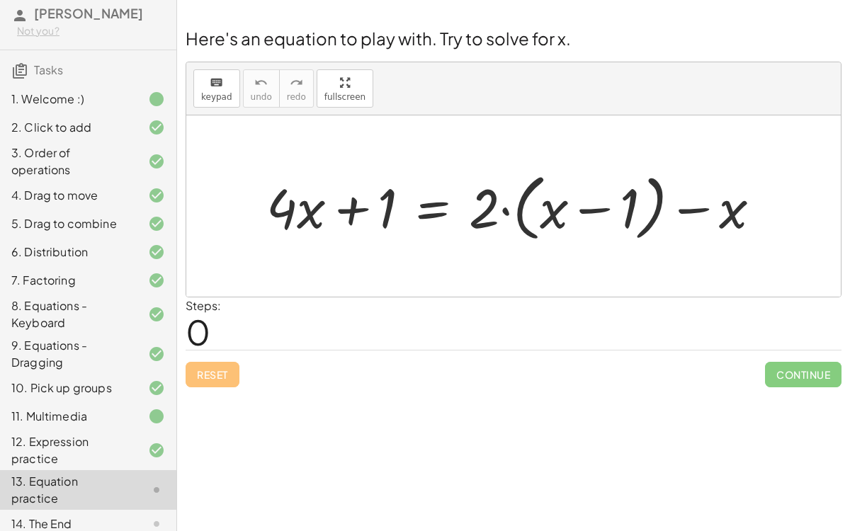
click at [602, 206] on div at bounding box center [519, 206] width 520 height 80
click at [584, 209] on div at bounding box center [519, 206] width 520 height 80
drag, startPoint x: 490, startPoint y: 212, endPoint x: 549, endPoint y: 213, distance: 58.8
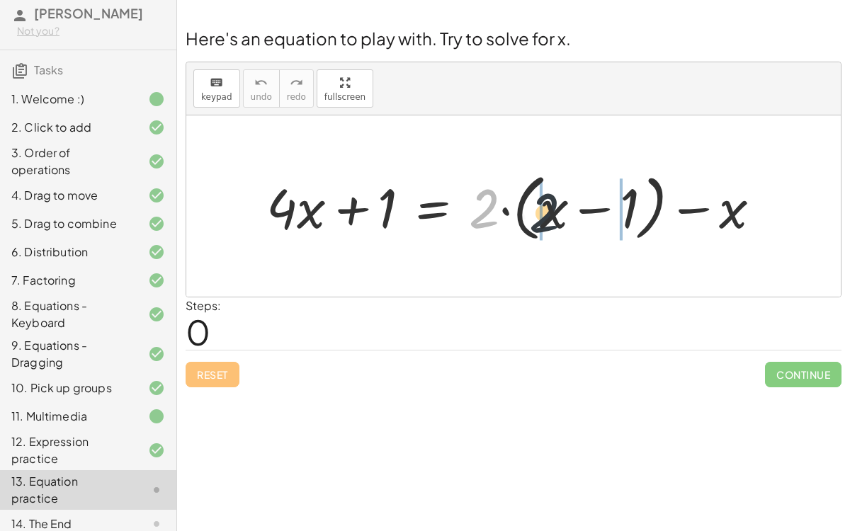
click at [549, 213] on div at bounding box center [519, 206] width 520 height 80
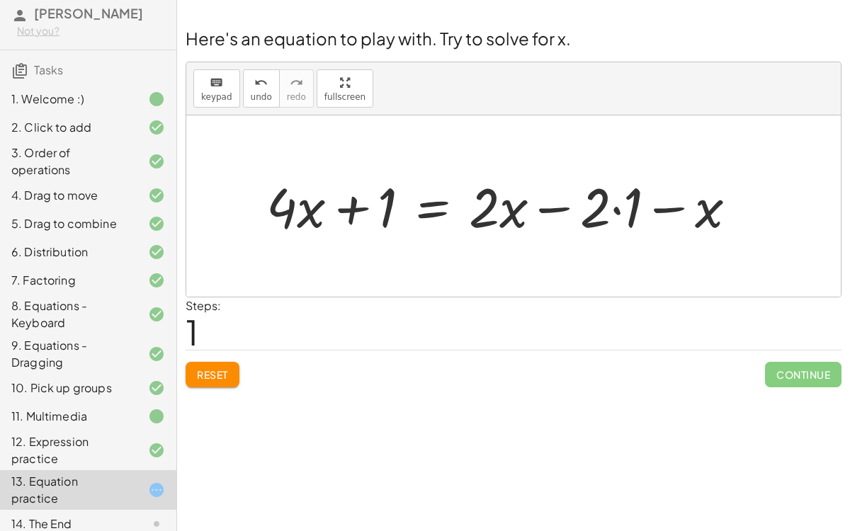
click at [611, 209] on div at bounding box center [507, 206] width 496 height 72
click at [350, 213] on div at bounding box center [490, 206] width 463 height 72
click at [545, 205] on div at bounding box center [490, 206] width 463 height 72
